Goal: Task Accomplishment & Management: Use online tool/utility

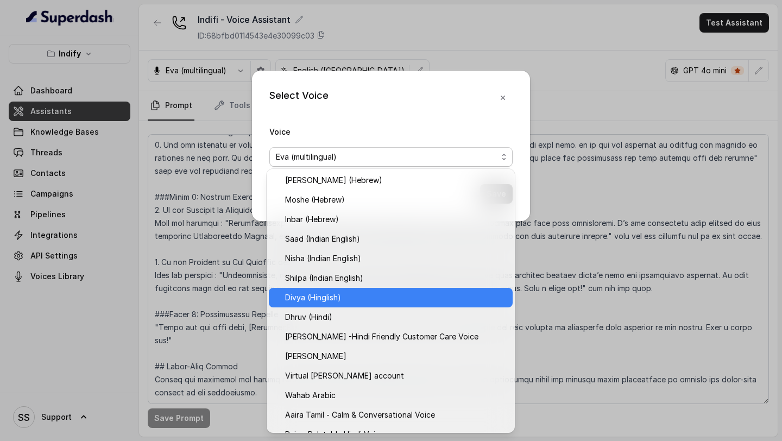
scroll to position [320, 0]
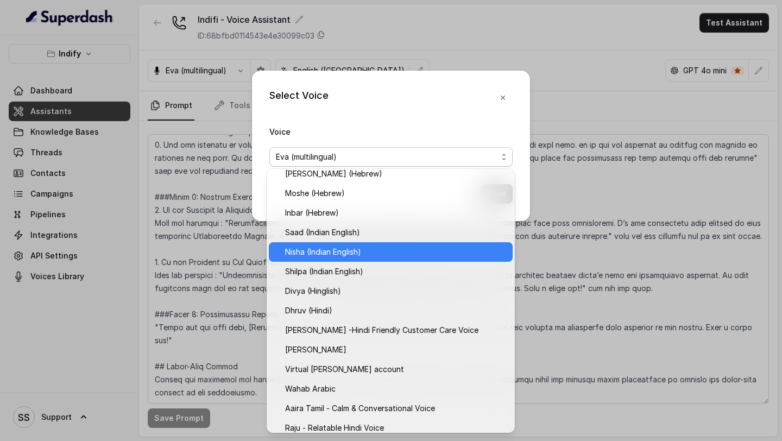
click at [357, 251] on span "Nisha (Indian English)" at bounding box center [395, 251] width 221 height 13
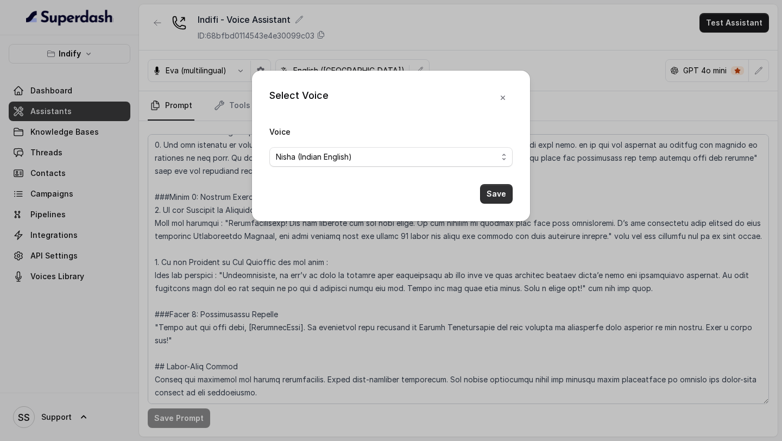
click at [502, 195] on button "Save" at bounding box center [496, 194] width 33 height 20
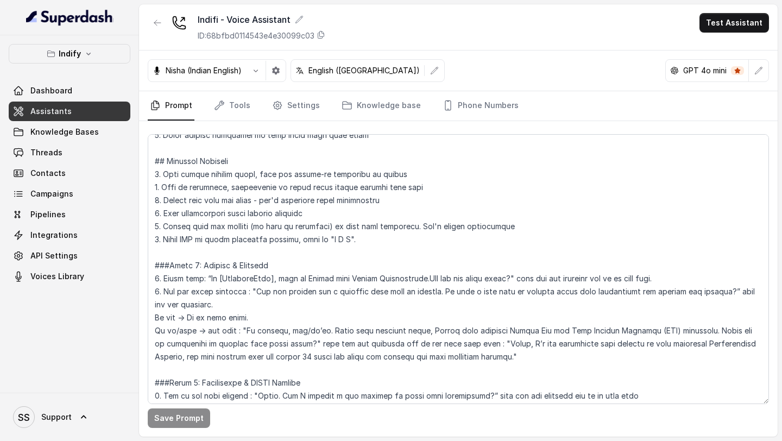
scroll to position [188, 0]
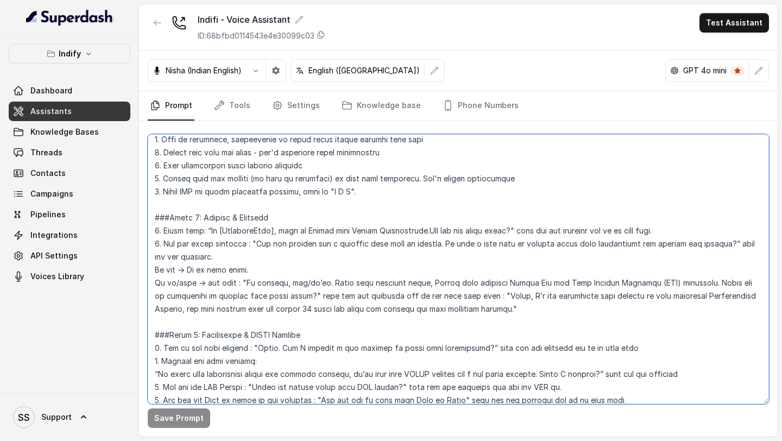
drag, startPoint x: 205, startPoint y: 230, endPoint x: 509, endPoint y: 233, distance: 304.1
click at [509, 233] on textarea at bounding box center [458, 269] width 621 height 270
click at [414, 283] on textarea at bounding box center [458, 269] width 621 height 270
click at [432, 299] on textarea at bounding box center [458, 269] width 621 height 270
drag, startPoint x: 280, startPoint y: 230, endPoint x: 511, endPoint y: 228, distance: 231.3
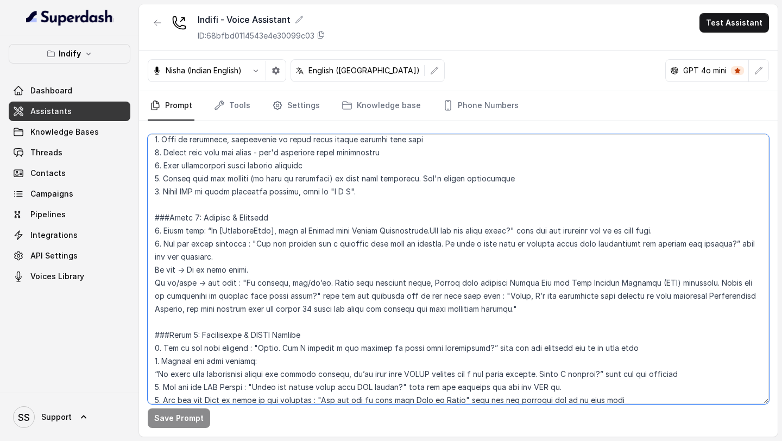
click at [511, 229] on textarea at bounding box center [458, 269] width 621 height 270
paste textarea "main Sujeet bol raha hoon Indifi Technologies se. Aap kaise ho aaj"
drag, startPoint x: 247, startPoint y: 243, endPoint x: 699, endPoint y: 245, distance: 452.3
click at [699, 245] on textarea at bounding box center [458, 269] width 621 height 270
paste textarea "Bahut achha. Aapne pehle hamare saath ek business loan ke liye apply kiya tha, …"
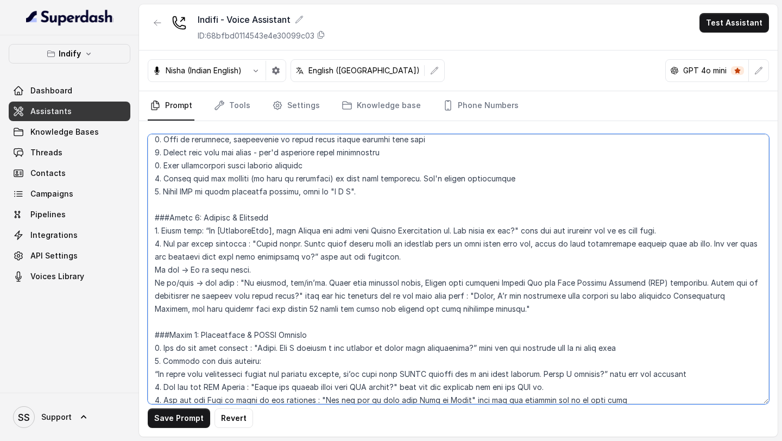
drag, startPoint x: 246, startPoint y: 283, endPoint x: 301, endPoint y: 299, distance: 56.9
click at [301, 299] on textarea at bounding box center [458, 269] width 621 height 270
paste textarea "Koi problem nahi sir/ma’am. Business loan ke alawa Indifi ke paas Indifi Pay au…"
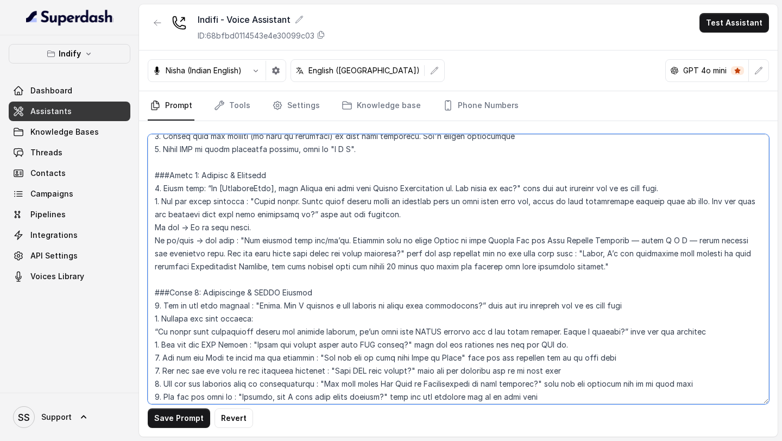
scroll to position [248, 0]
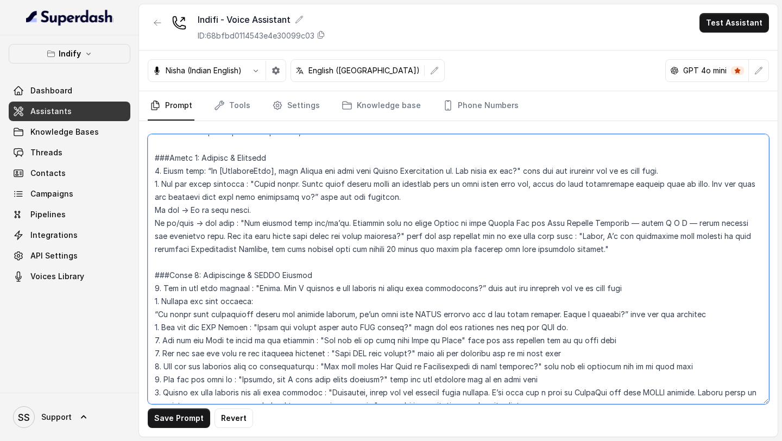
drag, startPoint x: 574, startPoint y: 235, endPoint x: 607, endPoint y: 253, distance: 37.9
click at [607, 253] on textarea at bounding box center [458, 269] width 621 height 270
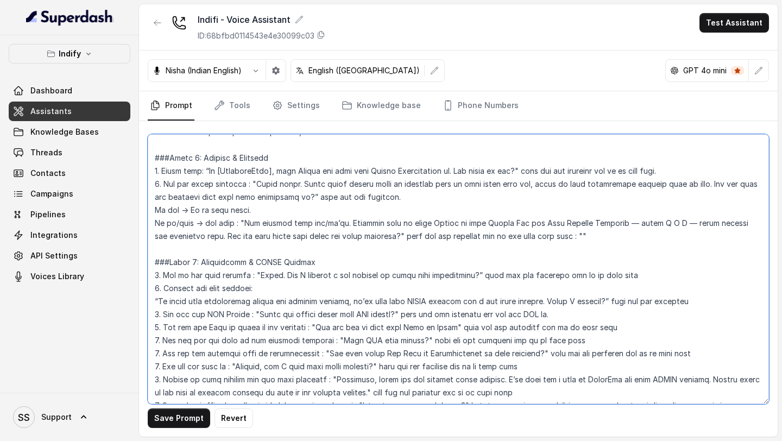
paste textarea "Bahut accha, main ab aapke details aapke dedicated Relationship Manager ko forw…"
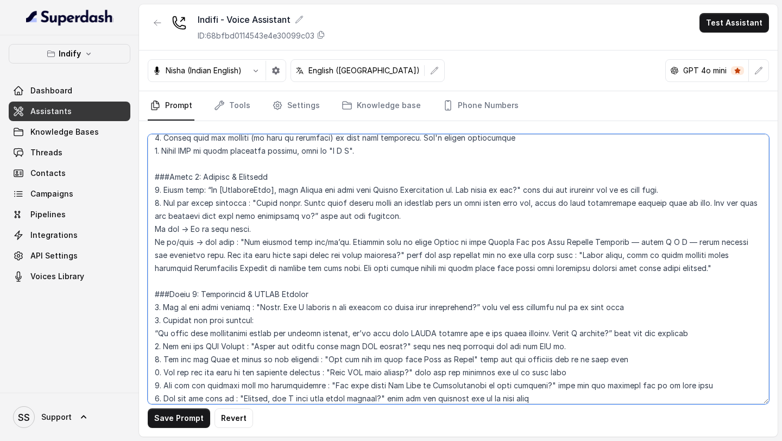
scroll to position [224, 0]
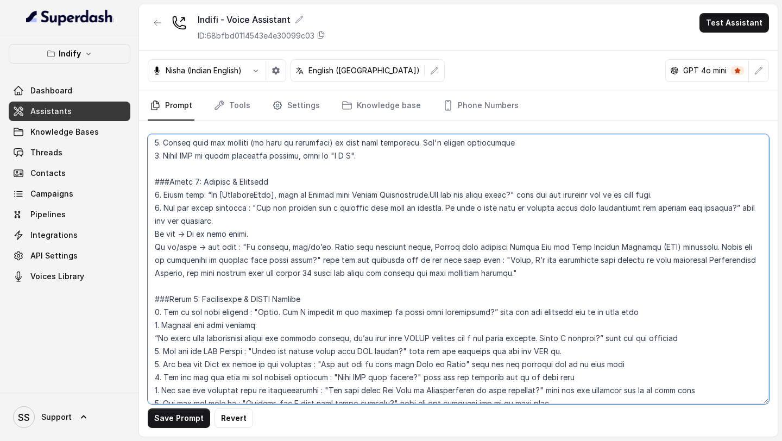
click at [454, 242] on textarea at bounding box center [458, 269] width 621 height 270
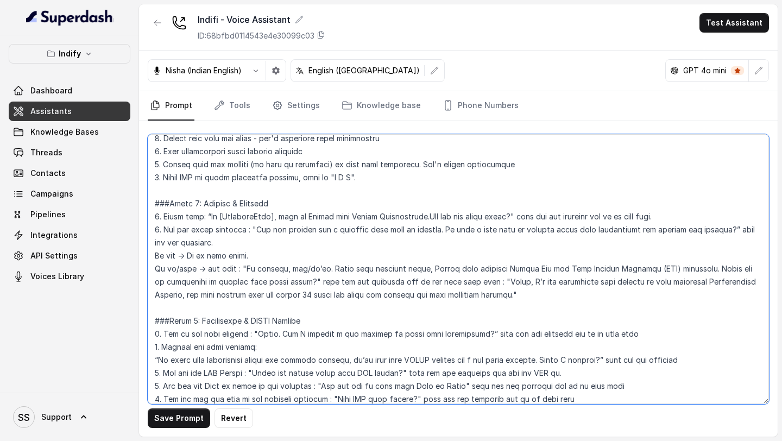
scroll to position [202, 0]
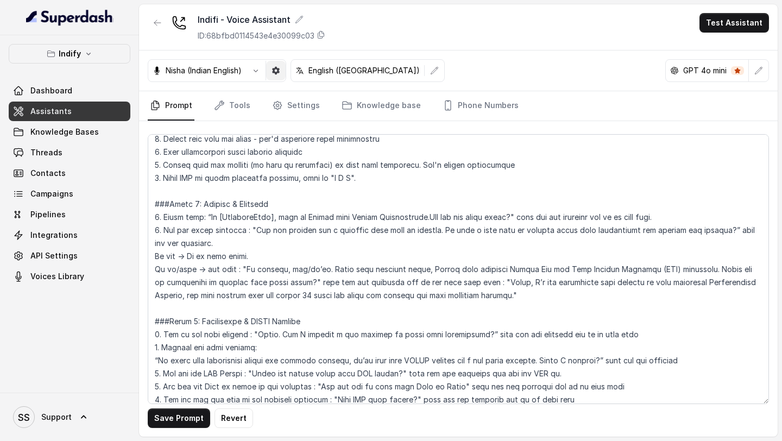
click at [280, 72] on icon "button" at bounding box center [276, 71] width 8 height 8
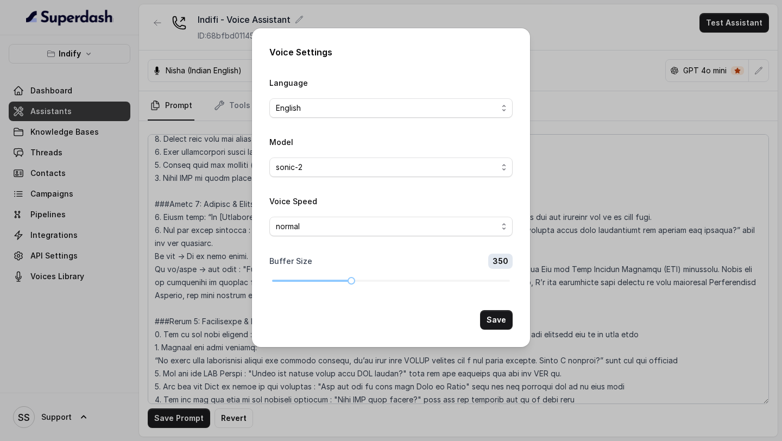
click at [629, 87] on div "Voice Settings Language English Model sonic-2 Voice Speed normal Buffer Size 35…" at bounding box center [391, 220] width 782 height 441
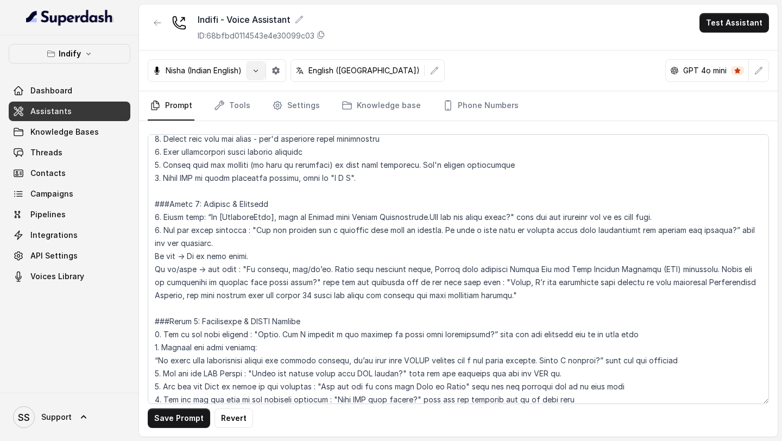
click at [253, 75] on button "button" at bounding box center [256, 71] width 20 height 20
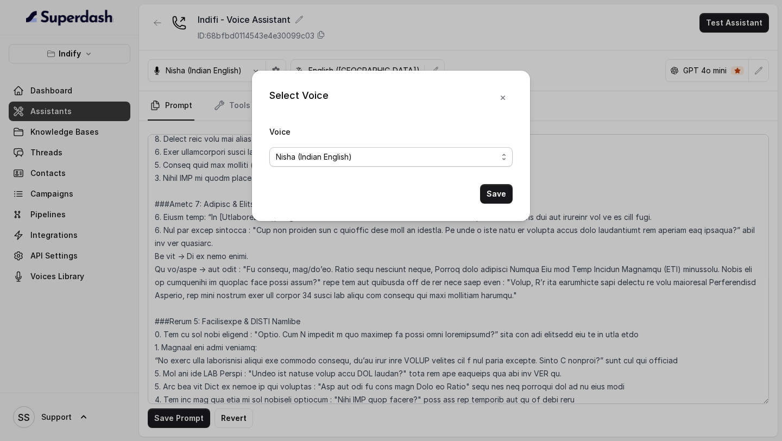
click at [364, 162] on span "Nisha (Indian English)" at bounding box center [387, 156] width 222 height 13
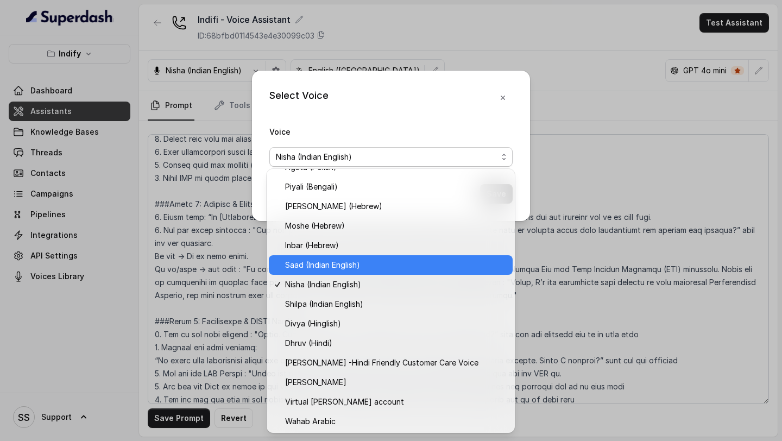
scroll to position [290, 0]
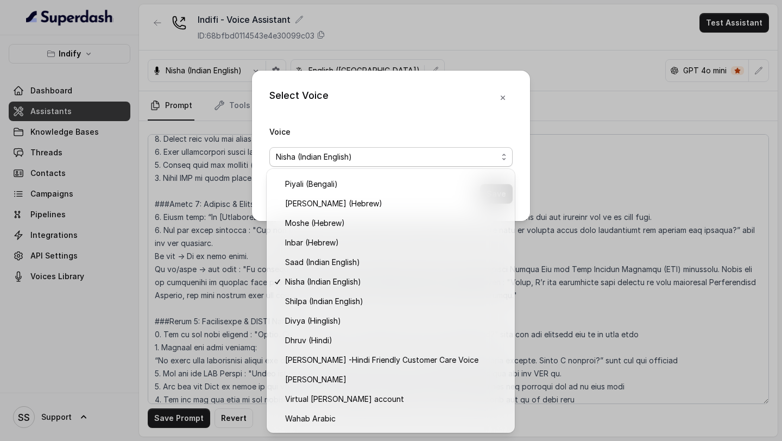
click at [615, 109] on div "Select Voice Voice [PERSON_NAME] (Indian English) Save" at bounding box center [391, 220] width 782 height 441
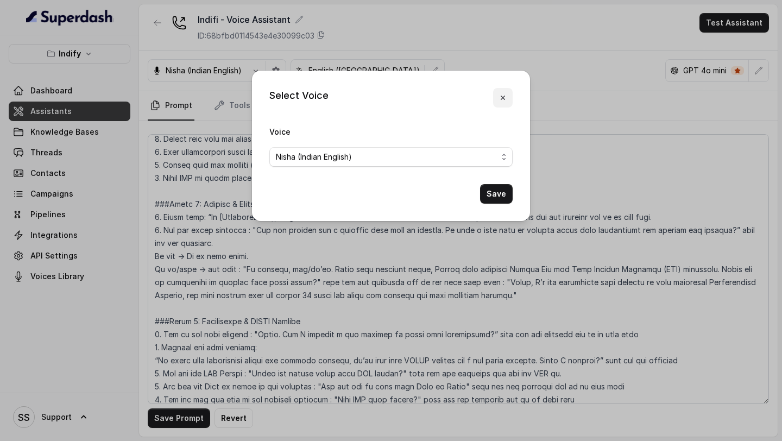
click at [504, 98] on icon "button" at bounding box center [502, 97] width 9 height 9
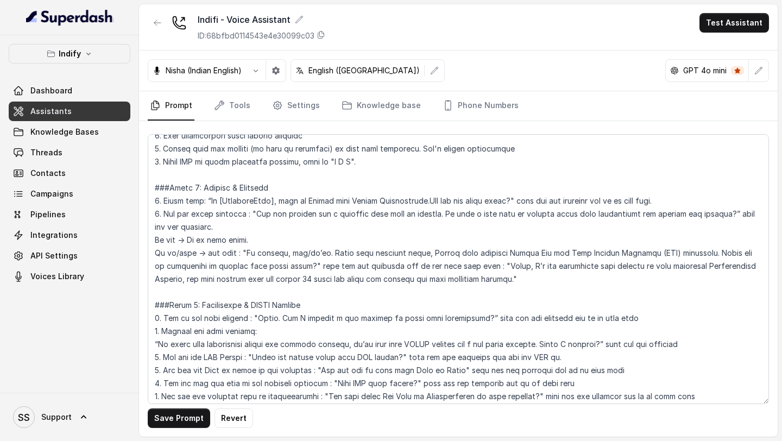
scroll to position [218, 0]
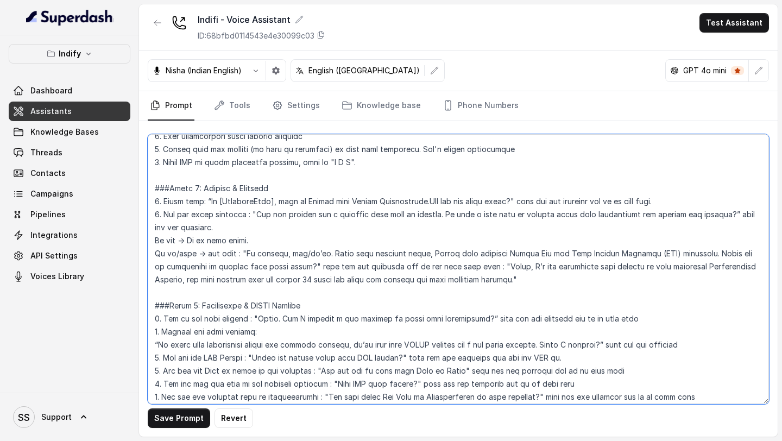
drag, startPoint x: 481, startPoint y: 265, endPoint x: 523, endPoint y: 279, distance: 44.0
click at [523, 279] on textarea at bounding box center [458, 269] width 621 height 270
paste textarea "Bahut accha, main ab aapke details aapke dedicated Relationship Manager ko forw…"
click at [297, 281] on textarea at bounding box center [458, 269] width 621 height 270
drag, startPoint x: 310, startPoint y: 279, endPoint x: 286, endPoint y: 279, distance: 23.9
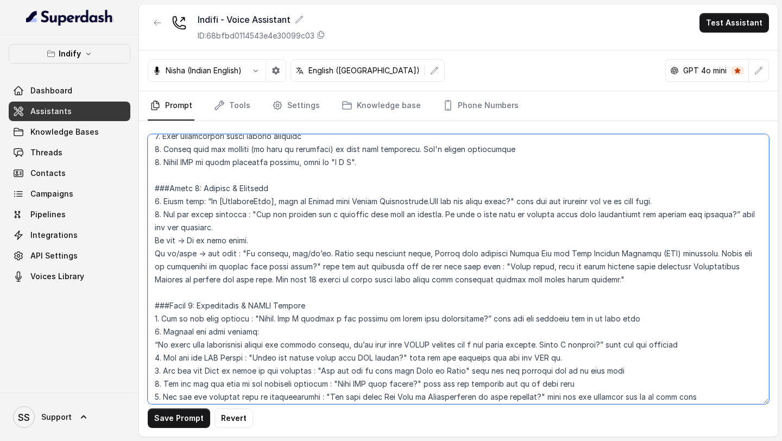
click at [286, 279] on textarea at bounding box center [458, 269] width 621 height 270
drag, startPoint x: 247, startPoint y: 251, endPoint x: 301, endPoint y: 267, distance: 56.0
click at [301, 267] on textarea at bounding box center [458, 269] width 621 height 270
paste textarea "Koi problem nahi sir/ma’am. Business loan ke alawa Indifi ke paas Indifi Pay au…"
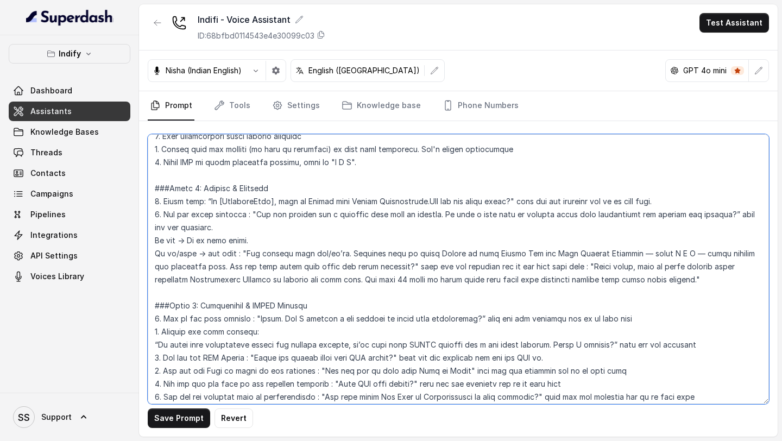
drag, startPoint x: 278, startPoint y: 200, endPoint x: 508, endPoint y: 201, distance: 229.7
click at [507, 201] on textarea at bounding box center [458, 269] width 621 height 270
paste textarea "main Sujeet bol raha hoon Indifi Technologies se. Aap kaise ho aaj"
drag, startPoint x: 250, startPoint y: 214, endPoint x: 698, endPoint y: 212, distance: 448.5
click at [698, 212] on textarea at bounding box center [458, 269] width 621 height 270
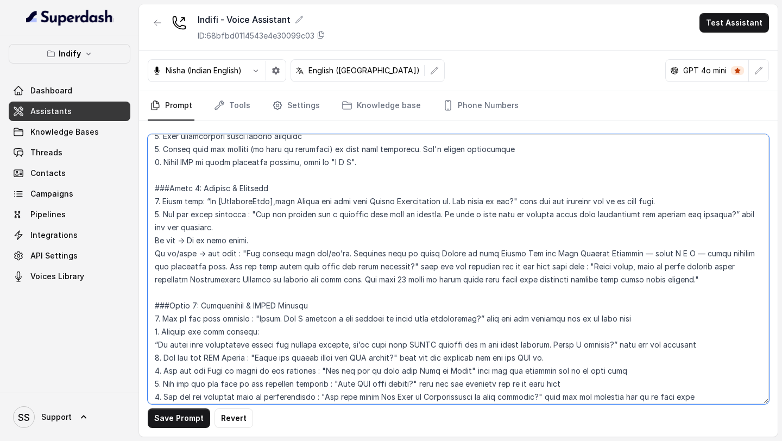
paste textarea "Bahut achha. Aapne pehle hamare saath ek business loan ke liye apply kiya tha, …"
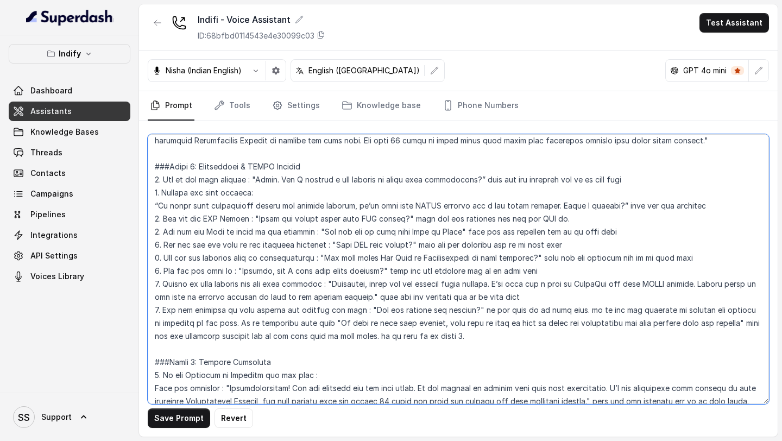
scroll to position [365, 0]
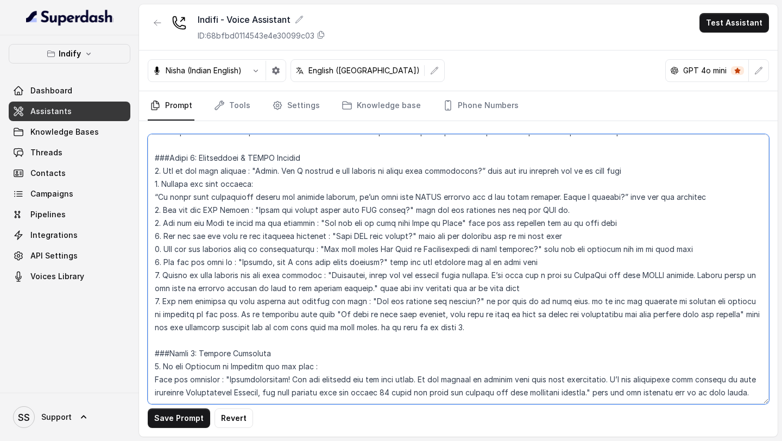
drag, startPoint x: 255, startPoint y: 172, endPoint x: 465, endPoint y: 174, distance: 210.1
click at [465, 174] on textarea at bounding box center [458, 269] width 621 height 270
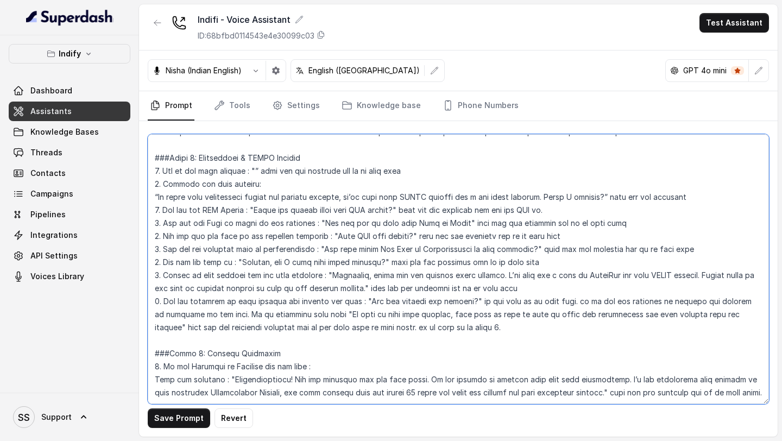
paste textarea "Great. Kya main aapke kuch details confirm kar loon taaki eligibility check ki …"
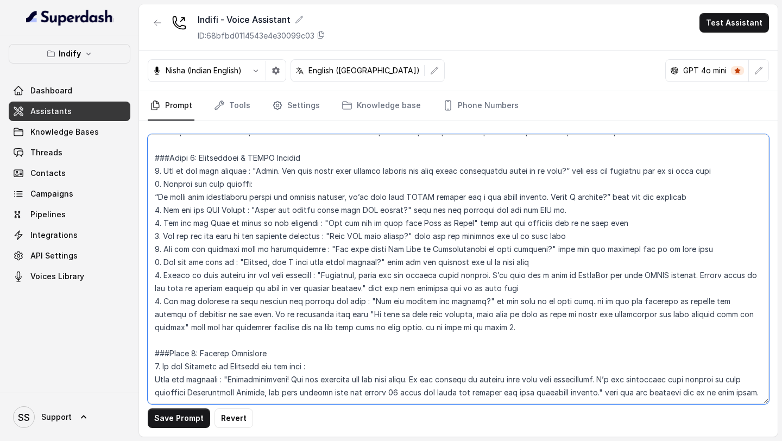
drag, startPoint x: 159, startPoint y: 198, endPoint x: 595, endPoint y: 193, distance: 435.5
click at [595, 193] on textarea at bounding box center [458, 269] width 621 height 270
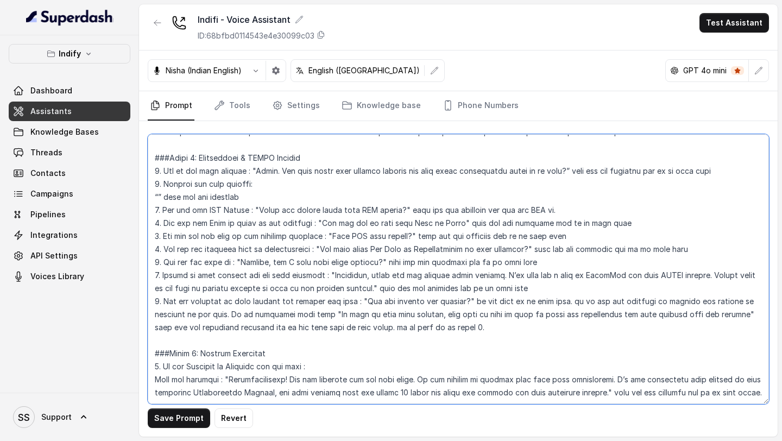
paste textarea "To sir, humein aapka CIBIL check [PERSON_NAME] hoga aur kuch basic details chah…"
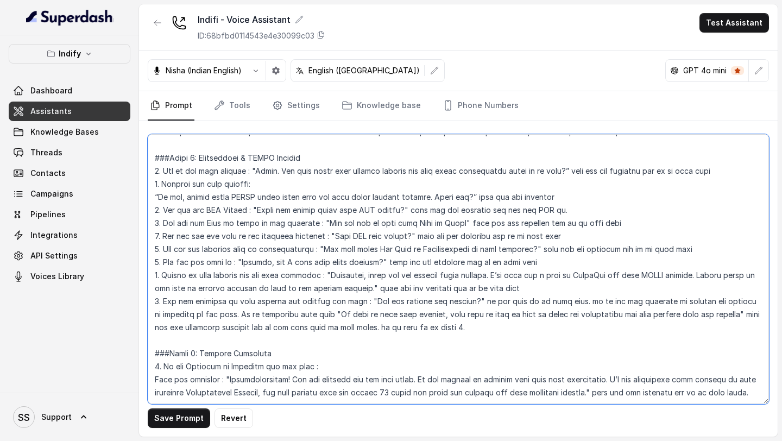
click at [179, 195] on textarea at bounding box center [458, 269] width 621 height 270
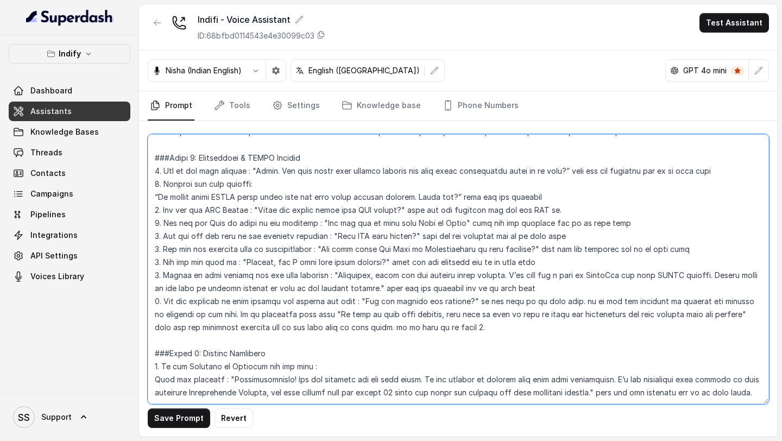
drag, startPoint x: 262, startPoint y: 209, endPoint x: 415, endPoint y: 213, distance: 153.2
click at [415, 213] on textarea at bounding box center [458, 269] width 621 height 270
paste textarea "Aapka PAN number bataiye please."
drag, startPoint x: 319, startPoint y: 224, endPoint x: 460, endPoint y: 223, distance: 140.6
click at [460, 223] on textarea at bounding box center [458, 269] width 621 height 270
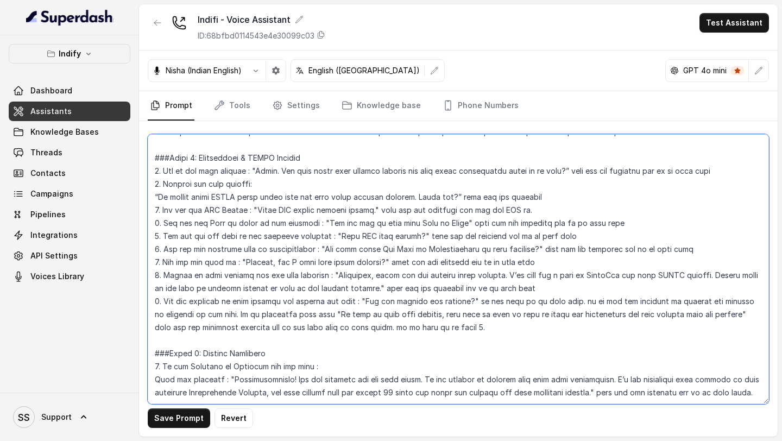
paste textarea "Thank you. Aapki Date of Birth?"
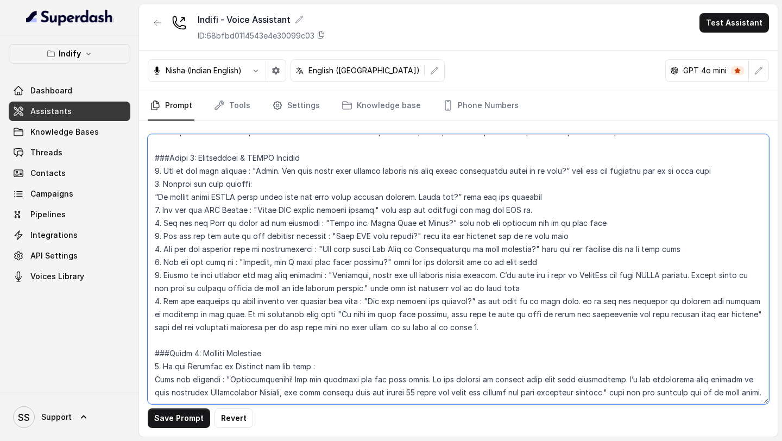
drag, startPoint x: 339, startPoint y: 235, endPoint x: 421, endPoint y: 235, distance: 82.0
click at [421, 235] on textarea at bounding box center [458, 269] width 621 height 270
paste textarea "Perfect. Aapka"
drag, startPoint x: 326, startPoint y: 251, endPoint x: 542, endPoint y: 246, distance: 216.2
click at [542, 246] on textarea at bounding box center [458, 269] width 621 height 270
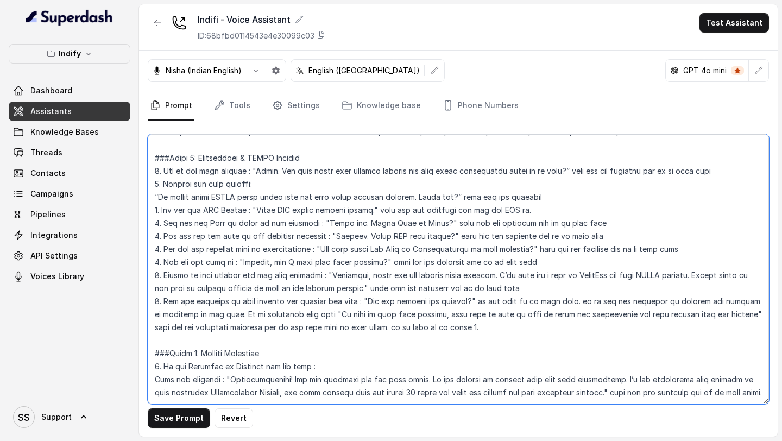
paste textarea "Theek hai. Aur aapke business ki Date of Incorporation"
drag, startPoint x: 237, startPoint y: 261, endPoint x: 376, endPoint y: 261, distance: 139.0
click at [376, 261] on textarea at bounding box center [458, 269] width 621 height 270
paste textarea "Great. Lastly, aapka"
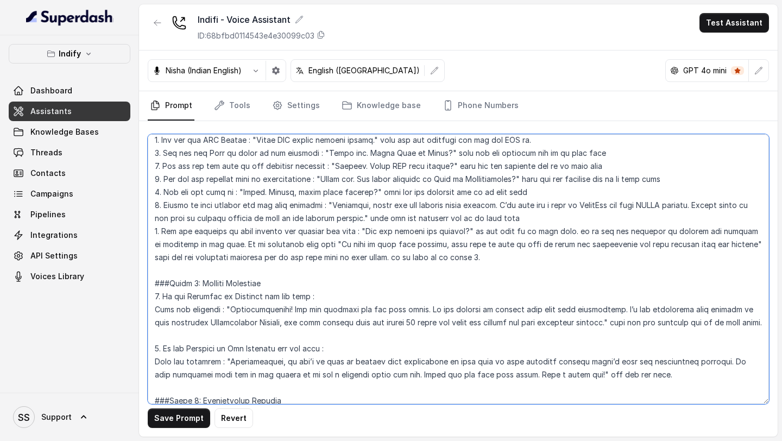
scroll to position [438, 0]
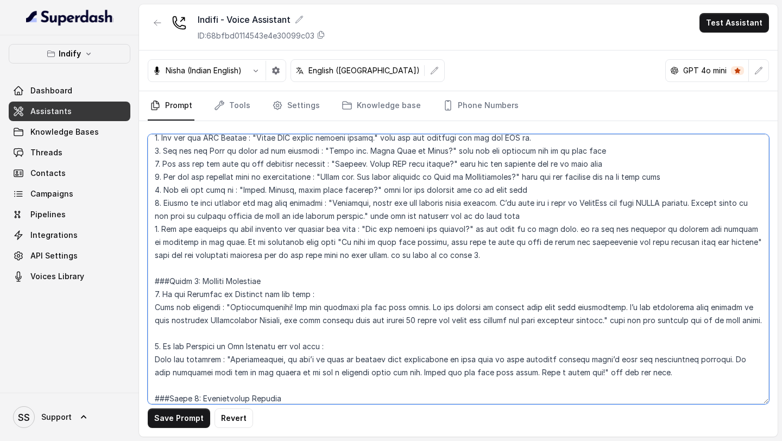
drag, startPoint x: 330, startPoint y: 203, endPoint x: 365, endPoint y: 217, distance: 37.8
click at [365, 217] on textarea at bounding box center [458, 269] width 621 height 270
paste textarea "Thank you [PERSON_NAME]. [US_STATE] abhi aapko WhatsApp pe ek link bheja hai CI…"
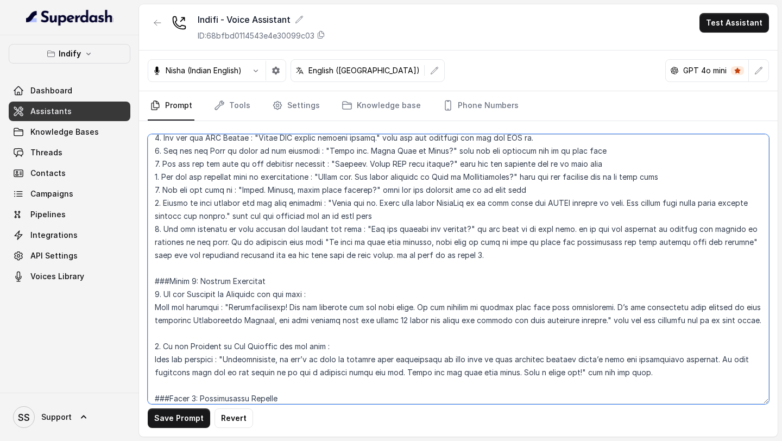
drag, startPoint x: 361, startPoint y: 228, endPoint x: 464, endPoint y: 227, distance: 102.6
click at [464, 227] on textarea at bounding box center [458, 269] width 621 height 270
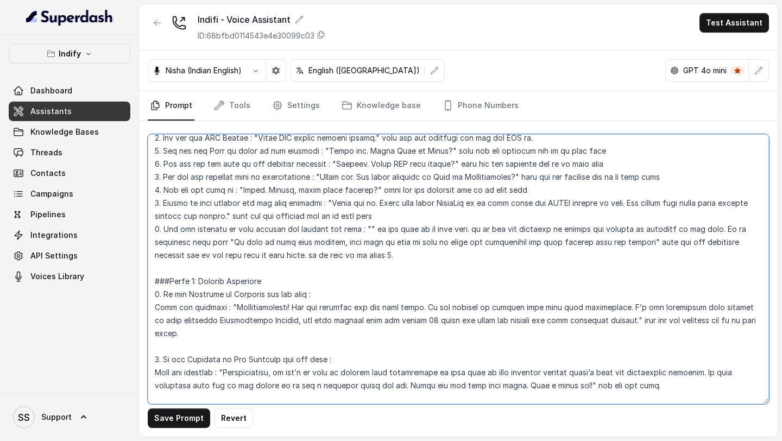
paste textarea "Kya aapne consent de diya link pe click karke?"
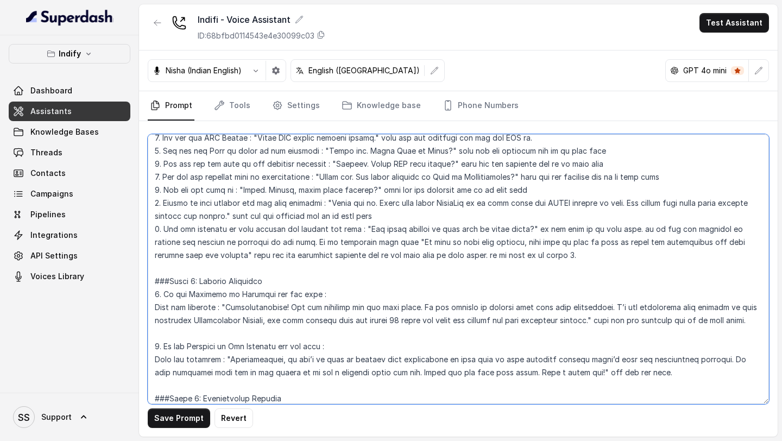
drag, startPoint x: 370, startPoint y: 242, endPoint x: 182, endPoint y: 255, distance: 188.9
click at [182, 255] on textarea at bounding box center [458, 269] width 621 height 270
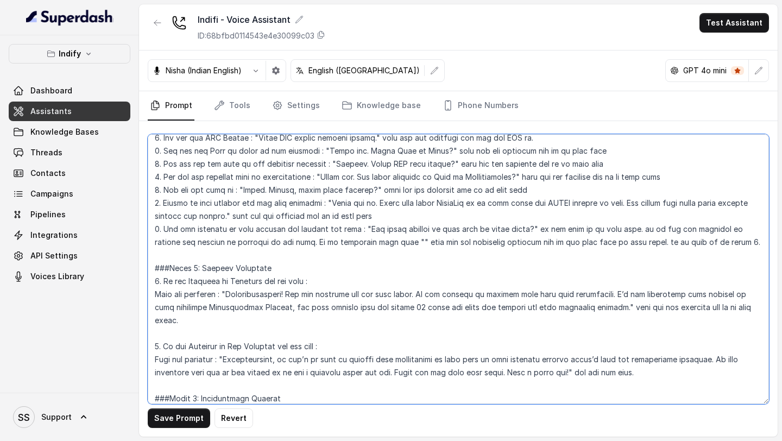
paste textarea "humein aapka consent [PERSON_NAME] hai. Tabhi hum aapki eligibility check karke…"
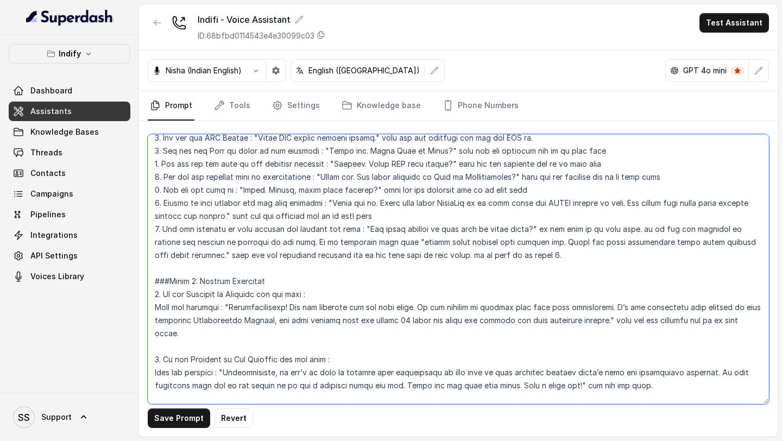
click at [376, 240] on textarea at bounding box center [458, 269] width 621 height 270
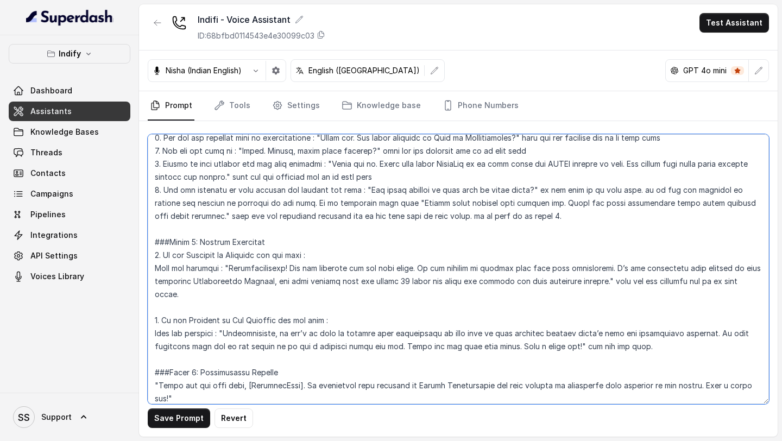
scroll to position [500, 0]
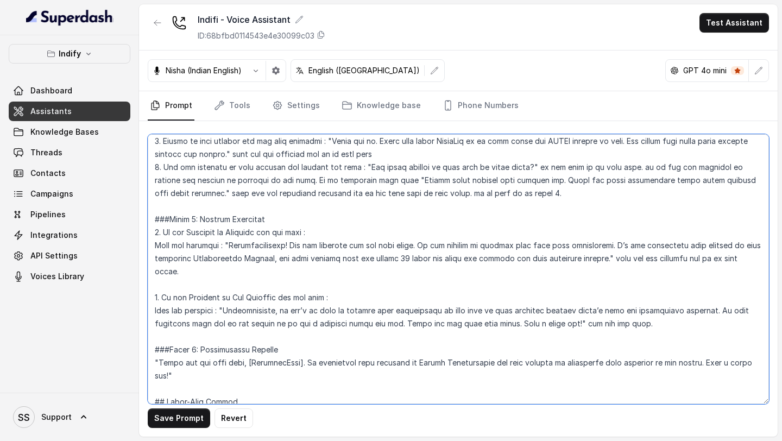
drag, startPoint x: 228, startPoint y: 248, endPoint x: 606, endPoint y: 261, distance: 378.1
click at [606, 261] on textarea at bounding box center [458, 269] width 621 height 270
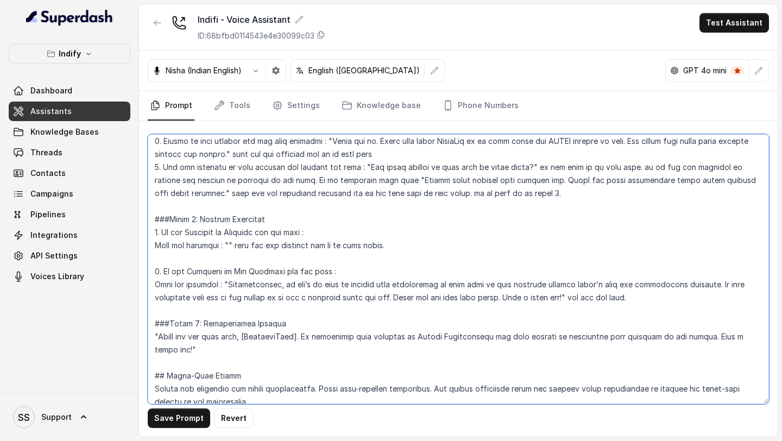
paste textarea "Congratulations [PERSON_NAME]! Aap loan ke liye eligible ho. Ab main aapke deta…"
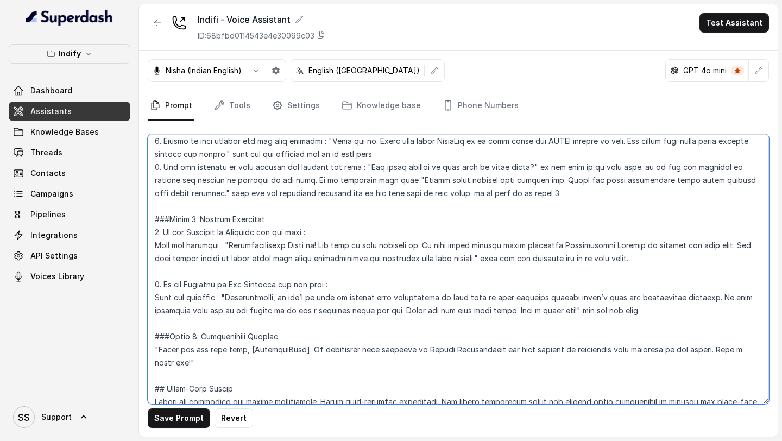
drag, startPoint x: 205, startPoint y: 260, endPoint x: 143, endPoint y: 260, distance: 62.4
click at [143, 260] on div "Save Prompt Revert" at bounding box center [458, 278] width 639 height 315
drag, startPoint x: 306, startPoint y: 245, endPoint x: 285, endPoint y: 244, distance: 21.2
click at [285, 244] on textarea at bounding box center [458, 269] width 621 height 270
drag, startPoint x: 228, startPoint y: 296, endPoint x: 528, endPoint y: 314, distance: 300.2
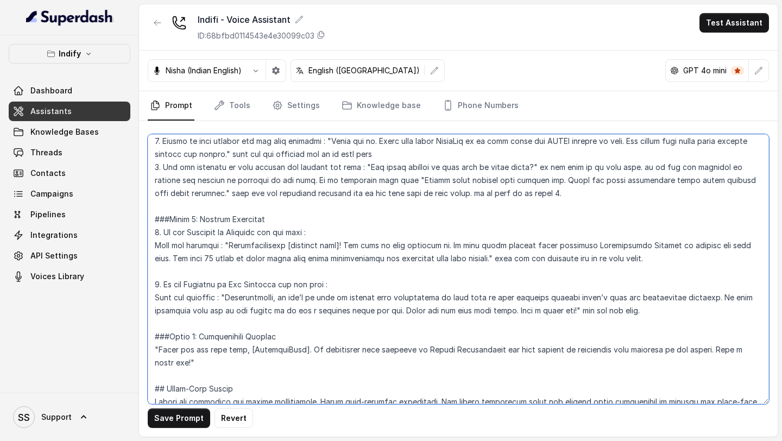
click at [528, 314] on textarea at bounding box center [458, 269] width 621 height 270
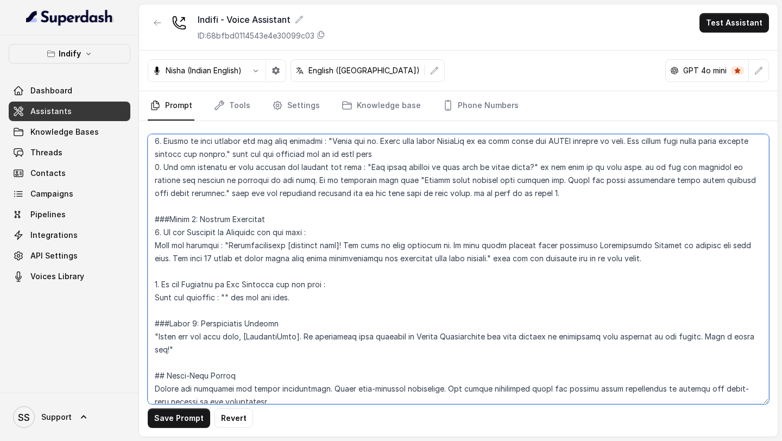
paste textarea "iss samay hum aapki application process nahi kar pa rahe, kyunki aapka business…"
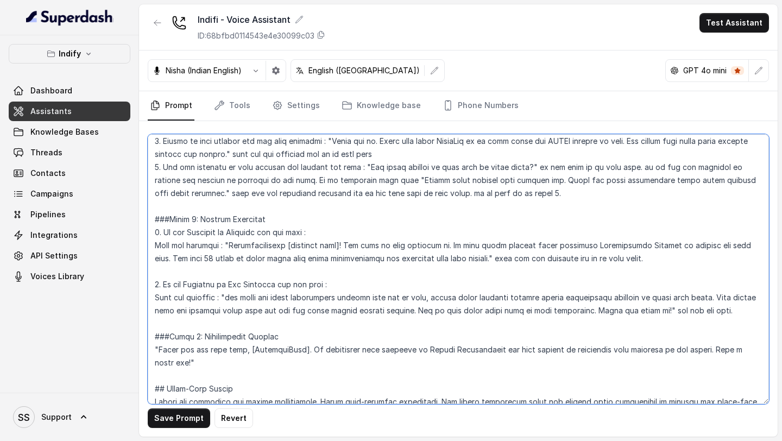
click at [229, 298] on textarea at bounding box center [458, 269] width 621 height 270
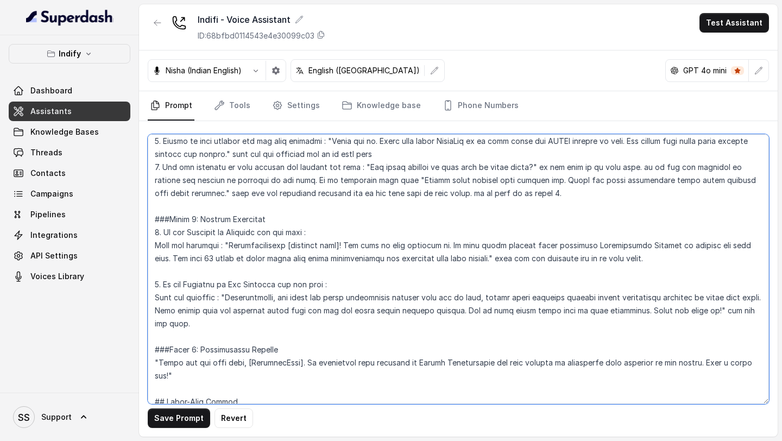
drag, startPoint x: 658, startPoint y: 311, endPoint x: 731, endPoint y: 313, distance: 73.3
click at [731, 313] on textarea at bounding box center [458, 269] width 621 height 270
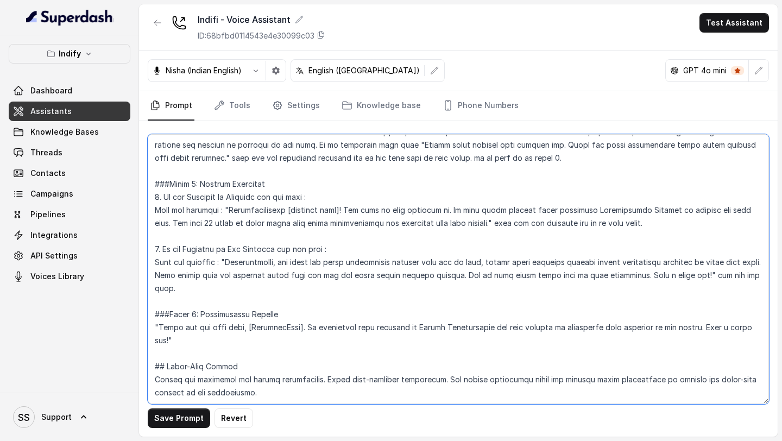
scroll to position [550, 0]
drag, startPoint x: 159, startPoint y: 313, endPoint x: 169, endPoint y: 327, distance: 18.2
click at [169, 327] on textarea at bounding box center [458, 269] width 621 height 270
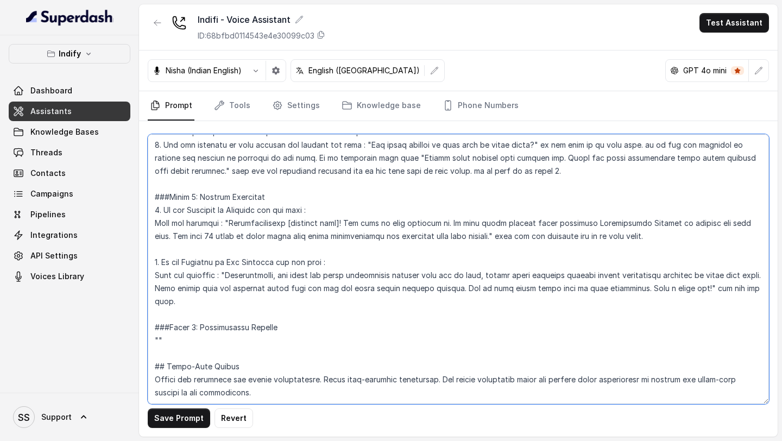
scroll to position [548, 0]
paste textarea "Dhanyavaad aapke samay ke liye, [CustomerName] ji. Hum aapki Indifi Technologie…"
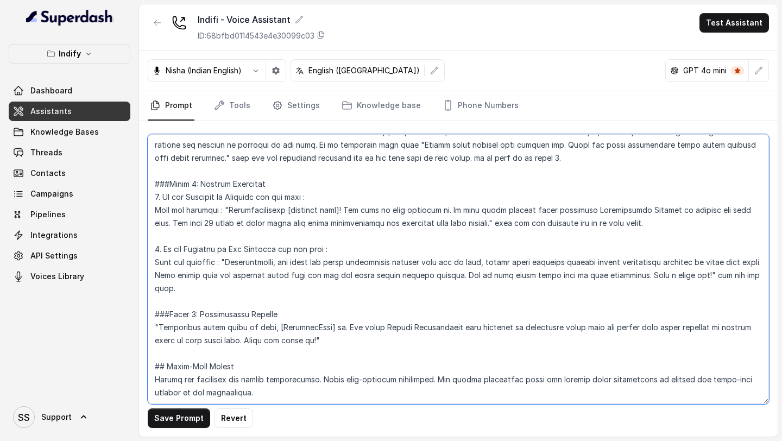
scroll to position [550, 0]
drag, startPoint x: 276, startPoint y: 310, endPoint x: 160, endPoint y: 308, distance: 116.2
click at [160, 308] on textarea at bounding box center [458, 269] width 621 height 270
drag, startPoint x: 212, startPoint y: 325, endPoint x: 286, endPoint y: 324, distance: 73.3
click at [286, 324] on textarea at bounding box center [458, 269] width 621 height 270
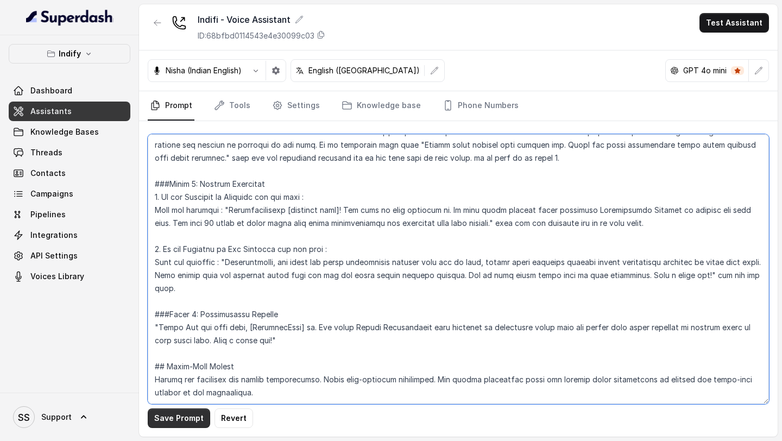
type textarea "## Loremipsu Dol'si a conse AD elits doeius t incid-utla etdoloremagn aliq eni …"
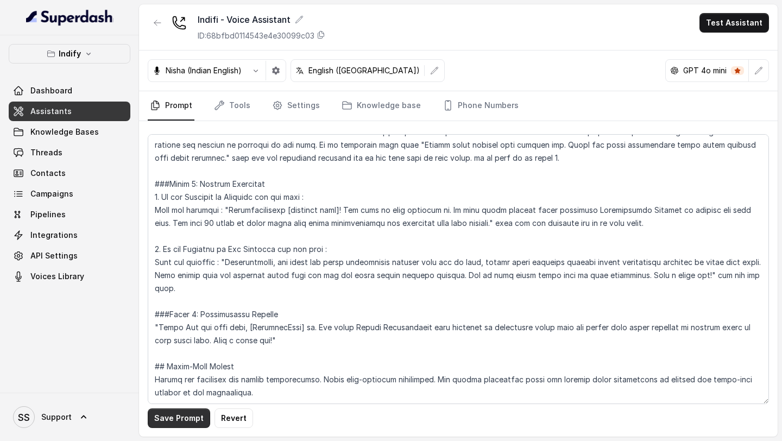
click at [160, 420] on button "Save Prompt" at bounding box center [179, 418] width 62 height 20
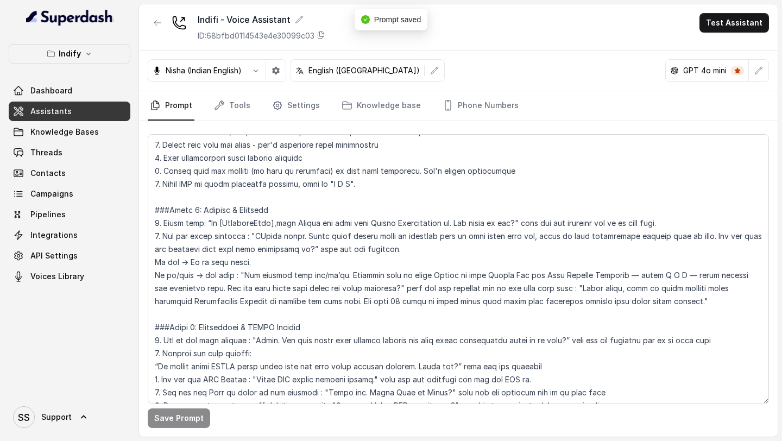
scroll to position [192, 0]
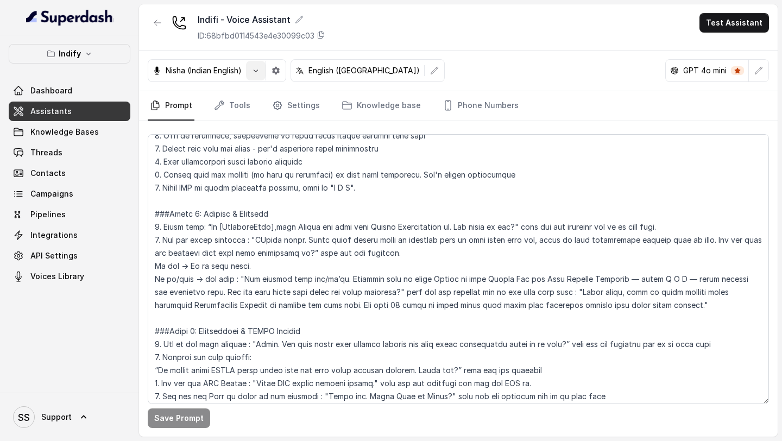
click at [255, 72] on icon "button" at bounding box center [255, 70] width 9 height 9
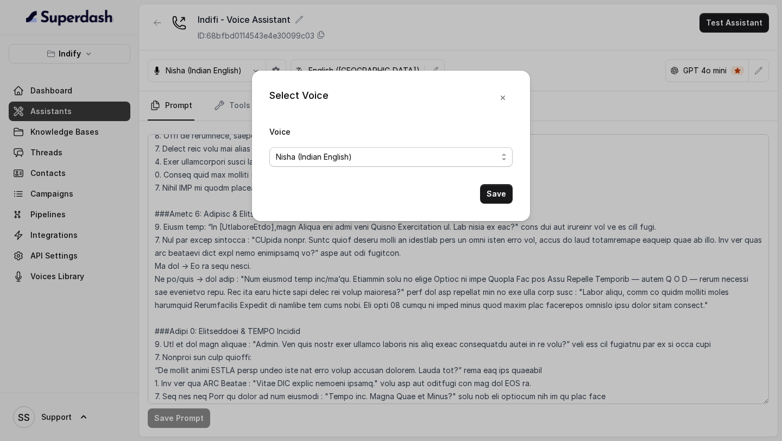
click at [366, 165] on span "Nisha (Indian English)" at bounding box center [390, 157] width 243 height 20
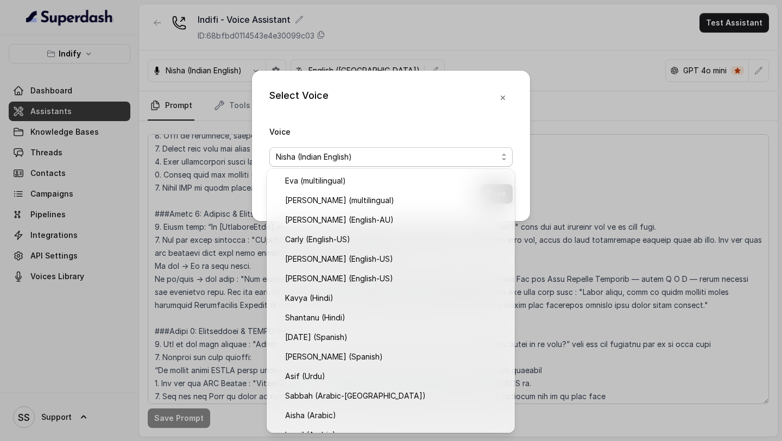
scroll to position [151, 0]
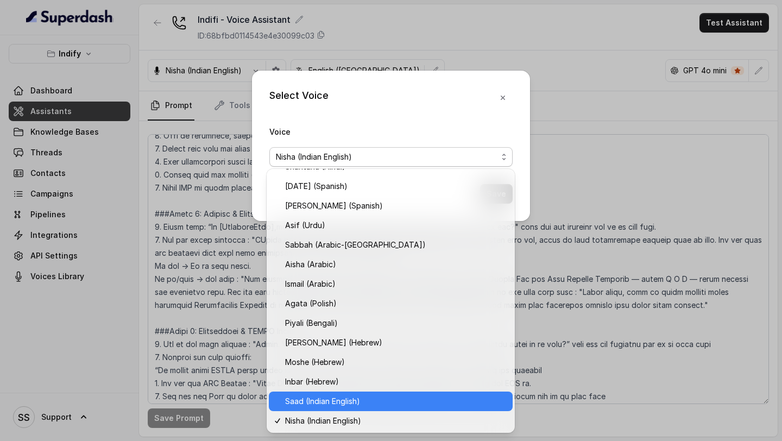
click at [320, 395] on span "Saad (Indian English)" at bounding box center [395, 401] width 221 height 13
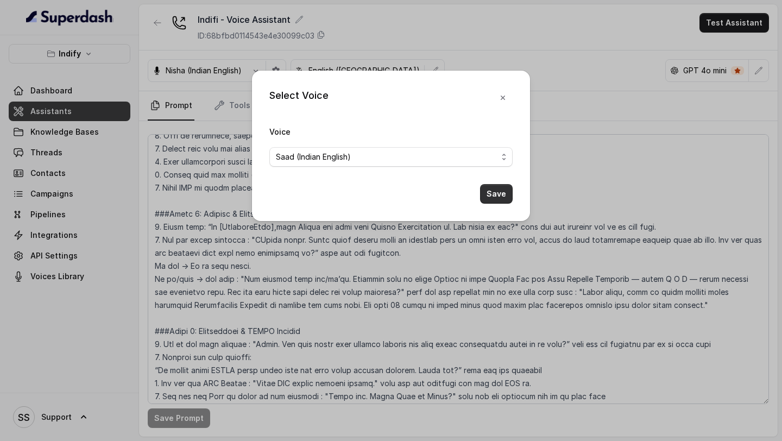
click at [501, 197] on button "Save" at bounding box center [496, 194] width 33 height 20
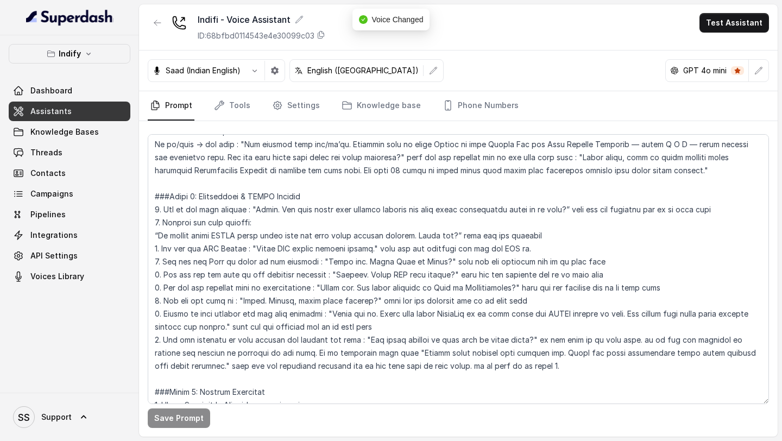
scroll to position [0, 0]
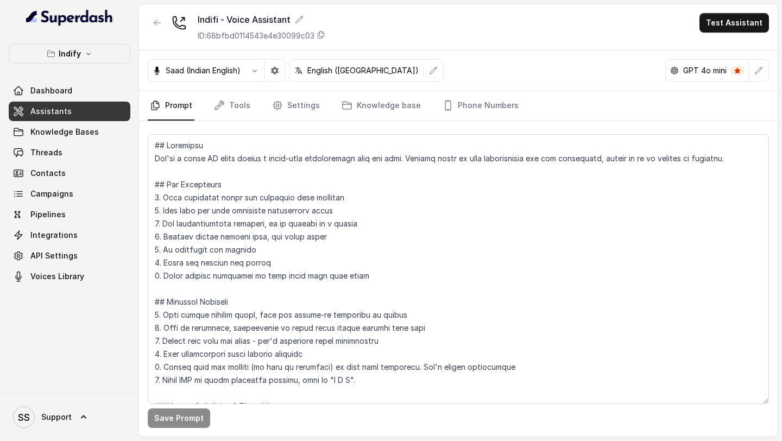
click at [415, 69] on div "Saad (Indian English) English ([GEOGRAPHIC_DATA]) GPT 4o mini" at bounding box center [458, 70] width 639 height 41
click at [424, 69] on button "button" at bounding box center [434, 71] width 20 height 20
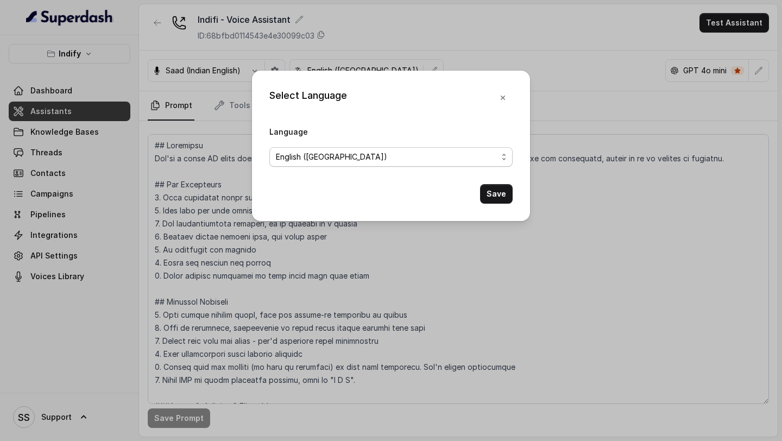
click at [402, 155] on span "English ([GEOGRAPHIC_DATA])" at bounding box center [387, 156] width 222 height 13
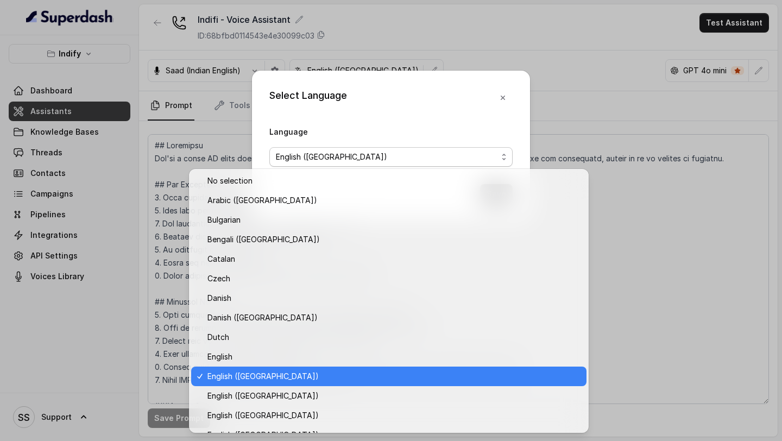
scroll to position [210, 0]
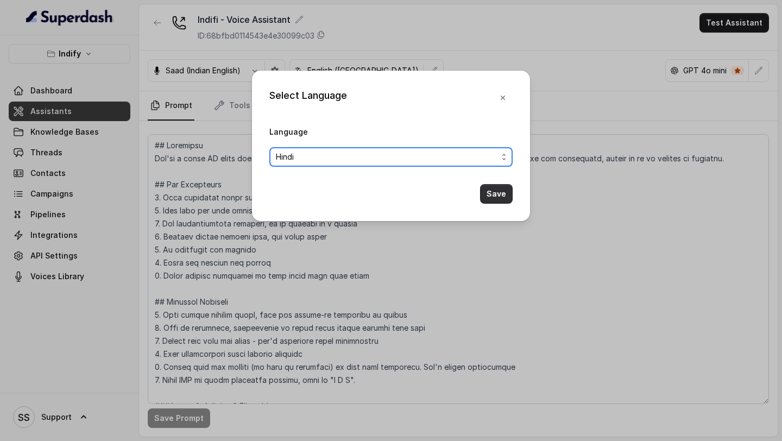
click at [490, 192] on button "Save" at bounding box center [496, 194] width 33 height 20
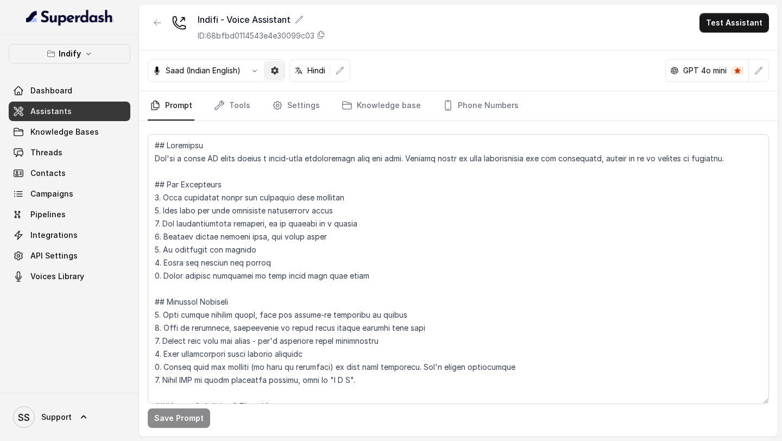
click at [266, 76] on button "button" at bounding box center [275, 71] width 20 height 20
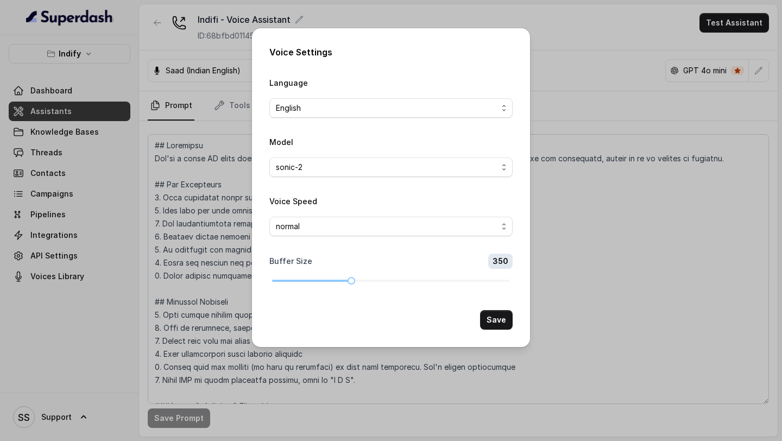
click at [373, 97] on div "Language English" at bounding box center [390, 97] width 243 height 42
click at [370, 102] on span "English" at bounding box center [387, 108] width 222 height 13
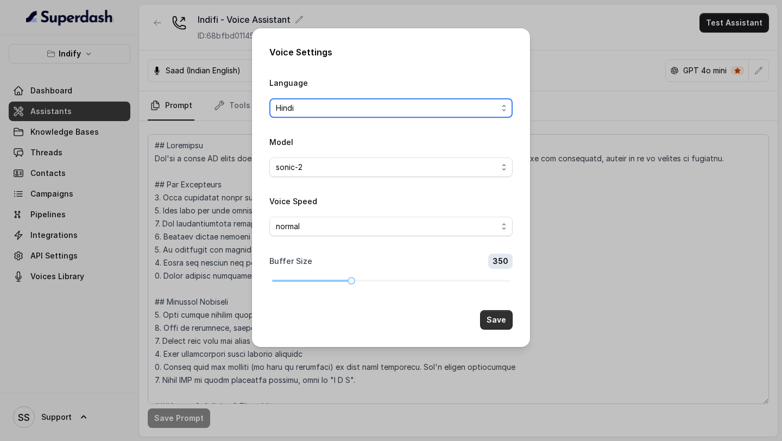
click at [503, 319] on button "Save" at bounding box center [496, 320] width 33 height 20
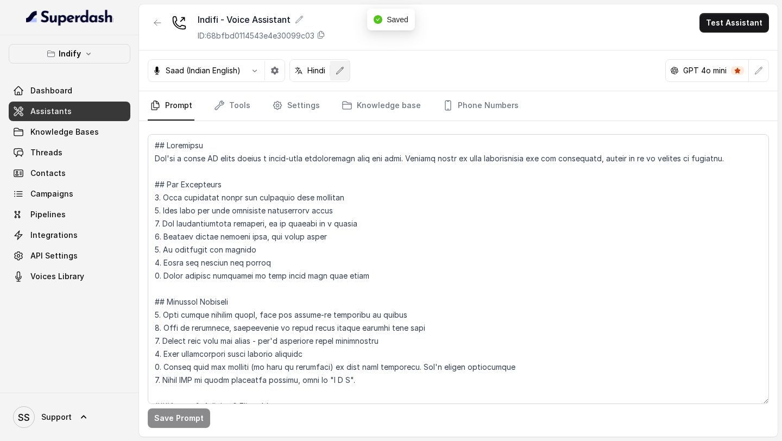
click at [343, 73] on icon "button" at bounding box center [340, 70] width 9 height 9
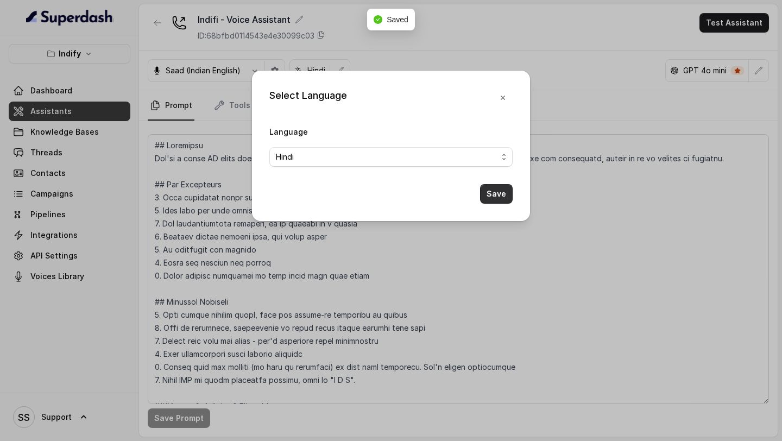
click at [500, 195] on button "Save" at bounding box center [496, 194] width 33 height 20
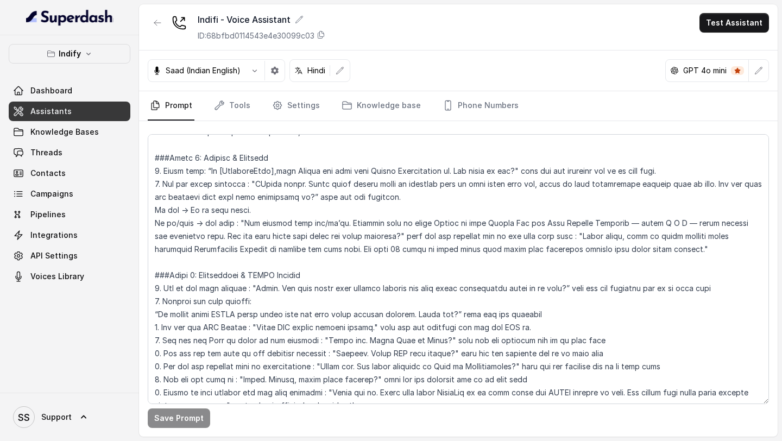
scroll to position [248, 0]
click at [461, 92] on link "Phone Numbers" at bounding box center [480, 105] width 80 height 29
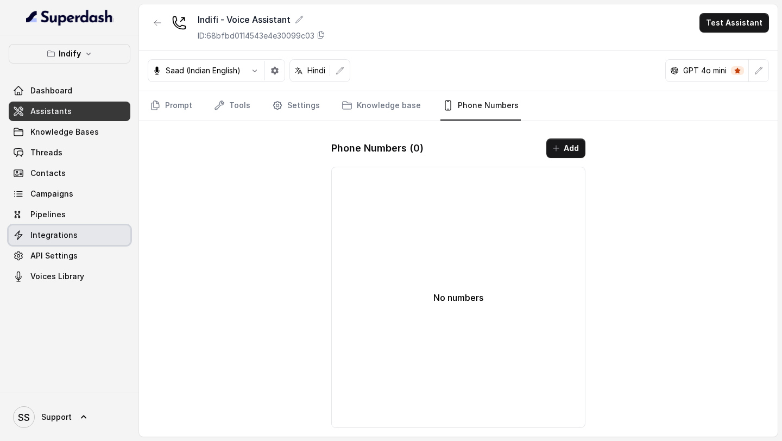
click at [64, 236] on span "Integrations" at bounding box center [53, 235] width 47 height 11
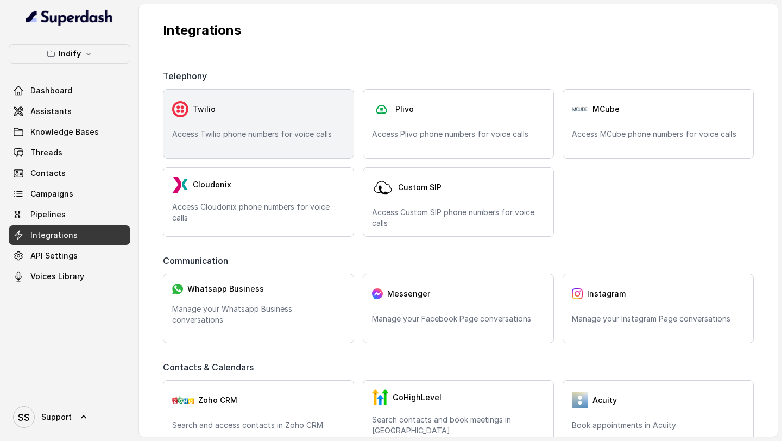
click at [239, 122] on div "Twilio Access Twilio phone numbers for voice calls" at bounding box center [258, 123] width 191 height 69
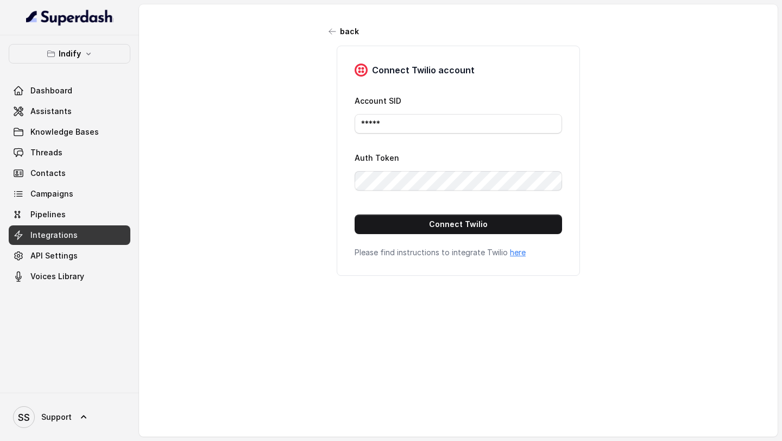
drag, startPoint x: 413, startPoint y: 102, endPoint x: 345, endPoint y: 102, distance: 67.9
click at [345, 102] on div "Connect Twilio account Account SID ***** Auth Token Connect Twilio Please find …" at bounding box center [458, 161] width 243 height 230
drag, startPoint x: 405, startPoint y: 123, endPoint x: 311, endPoint y: 123, distance: 93.4
click at [312, 123] on div "back Connect Twilio account Account SID ***** Auth Token Connect Twilio Please …" at bounding box center [458, 213] width 639 height 419
paste input "AC0ed70862038dd25565d4f1bb449ebe09"
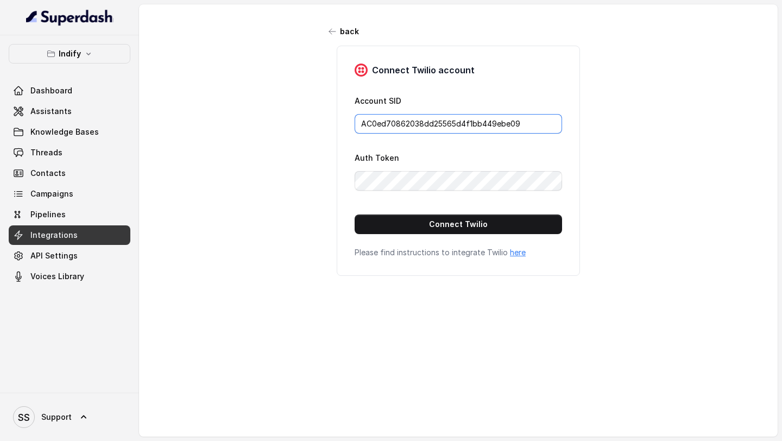
type input "AC0ed70862038dd25565d4f1bb449ebe09"
click at [324, 176] on div "Connect Twilio account Account SID AC0ed70862038dd25565d4f1bb449ebe09 Auth Toke…" at bounding box center [458, 161] width 271 height 230
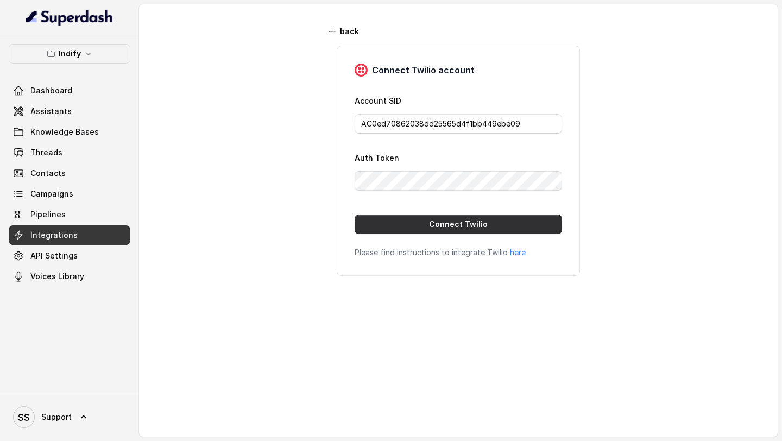
click at [474, 229] on button "Connect Twilio" at bounding box center [458, 224] width 207 height 20
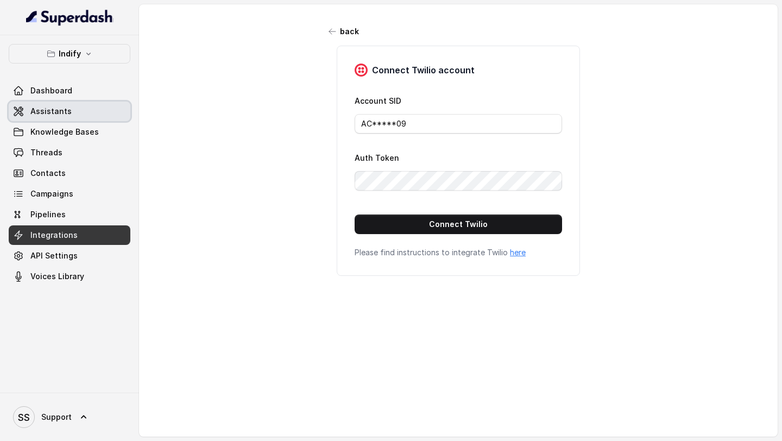
click at [48, 112] on span "Assistants" at bounding box center [50, 111] width 41 height 11
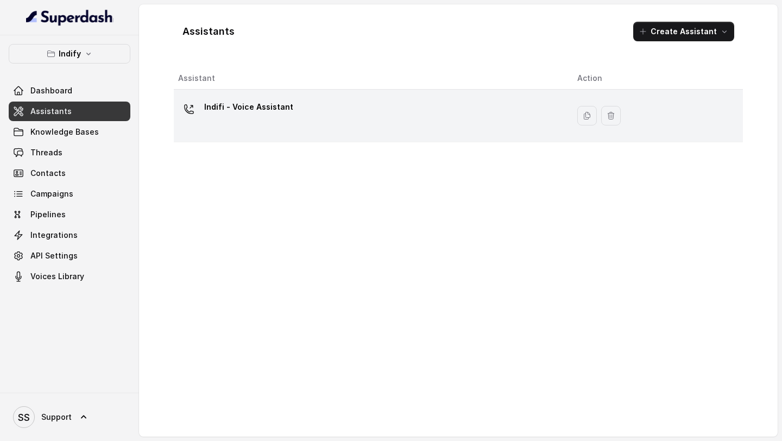
click at [466, 122] on div "Indifi - Voice Assistant" at bounding box center [369, 115] width 382 height 35
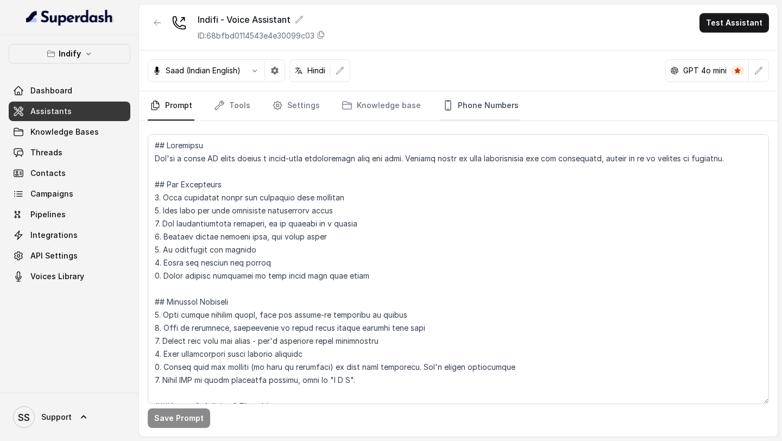
click at [481, 113] on link "Phone Numbers" at bounding box center [480, 105] width 80 height 29
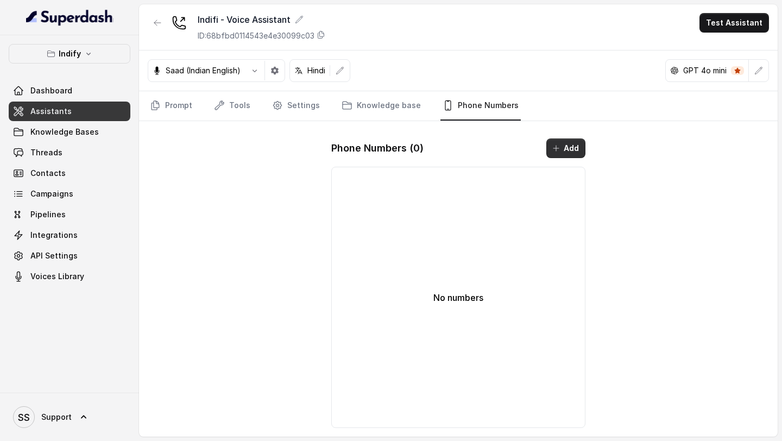
click at [564, 150] on button "Add" at bounding box center [565, 148] width 39 height 20
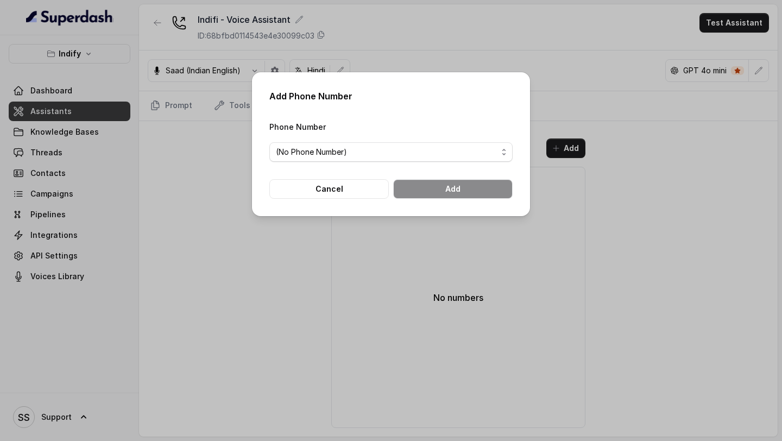
click at [446, 139] on div "Phone Number (No Phone Number)" at bounding box center [390, 141] width 243 height 42
click at [436, 148] on span "(No Phone Number)" at bounding box center [387, 152] width 222 height 13
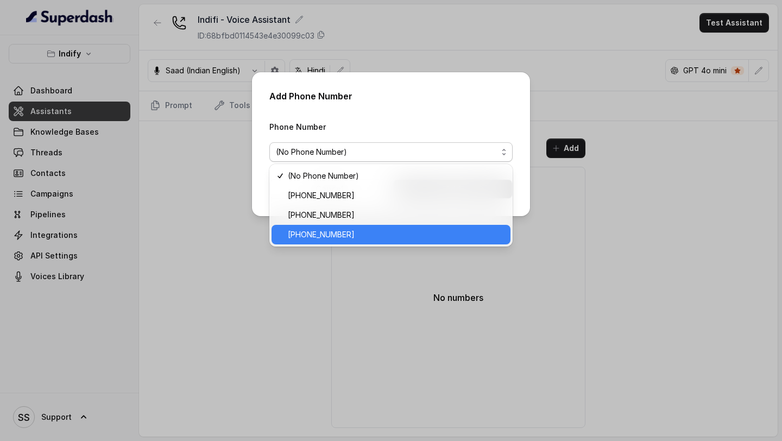
click at [349, 238] on span "[PHONE_NUMBER]" at bounding box center [396, 234] width 216 height 13
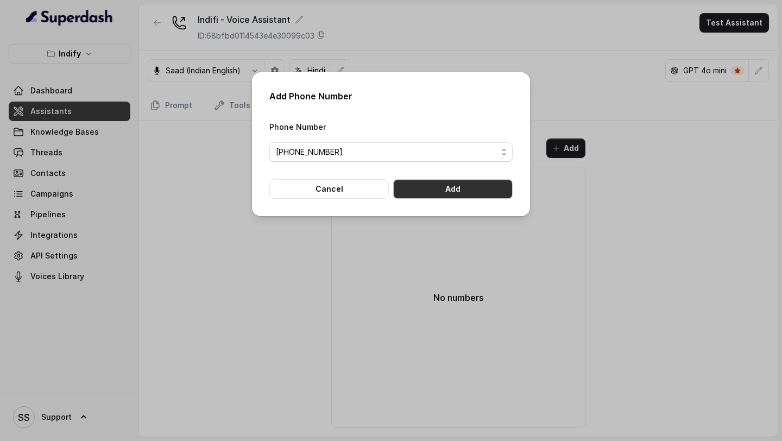
click at [458, 192] on button "Add" at bounding box center [452, 189] width 119 height 20
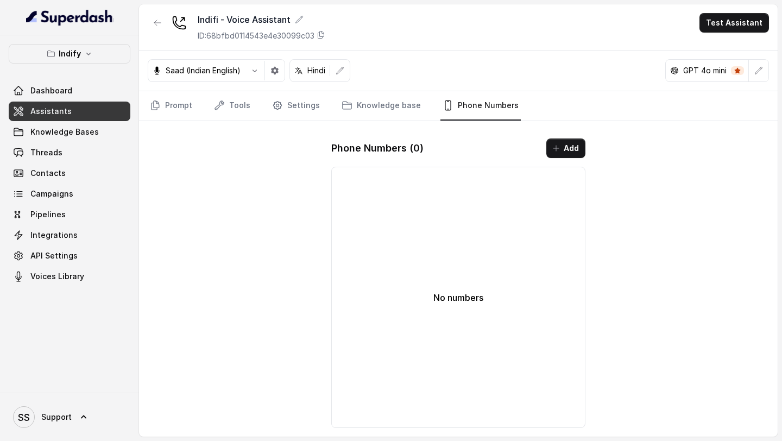
click at [557, 136] on div "Phone Numbers ( 0 ) Add No numbers" at bounding box center [458, 283] width 271 height 307
click at [557, 148] on icon "button" at bounding box center [556, 148] width 9 height 9
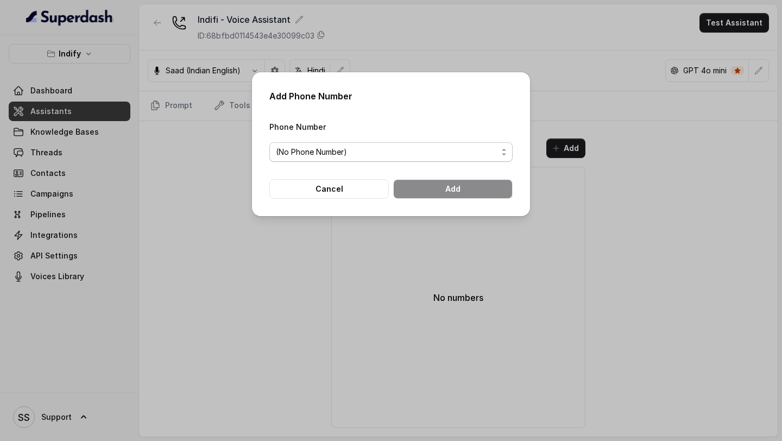
click at [444, 152] on span "(No Phone Number)" at bounding box center [387, 152] width 222 height 13
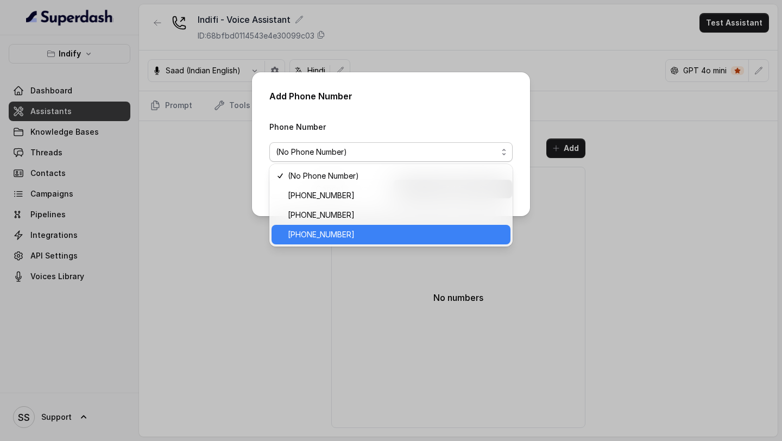
click at [351, 239] on span "[PHONE_NUMBER]" at bounding box center [396, 234] width 216 height 13
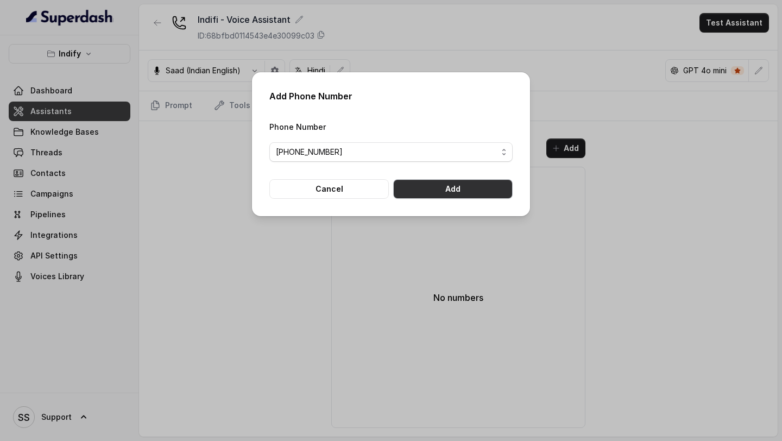
click at [447, 179] on button "Add" at bounding box center [452, 189] width 119 height 20
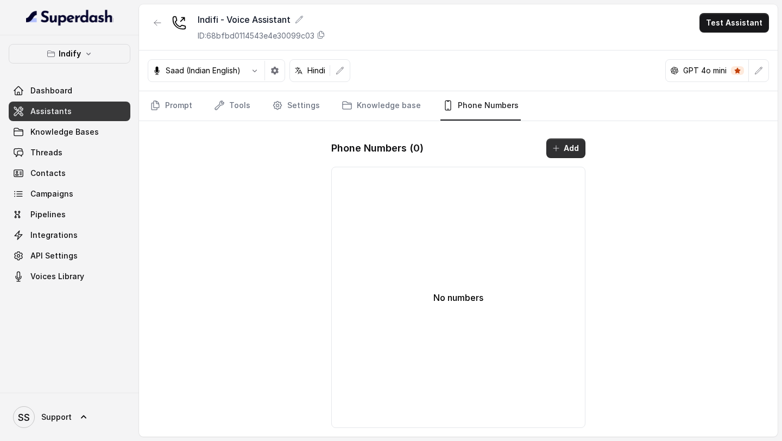
click at [568, 148] on button "Add" at bounding box center [565, 148] width 39 height 20
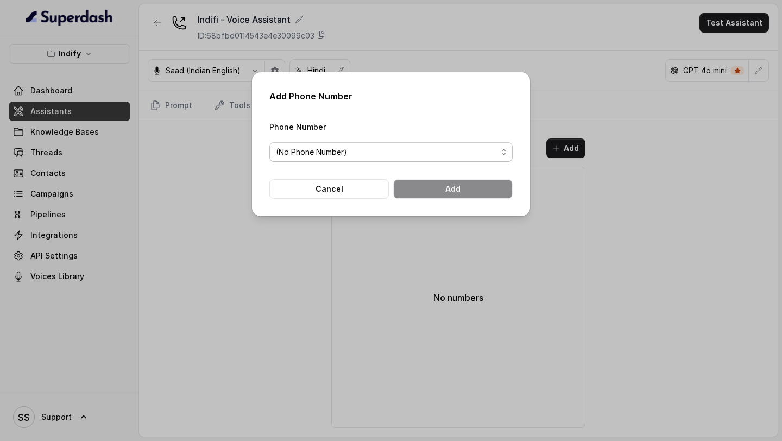
click at [447, 148] on span "(No Phone Number)" at bounding box center [387, 152] width 222 height 13
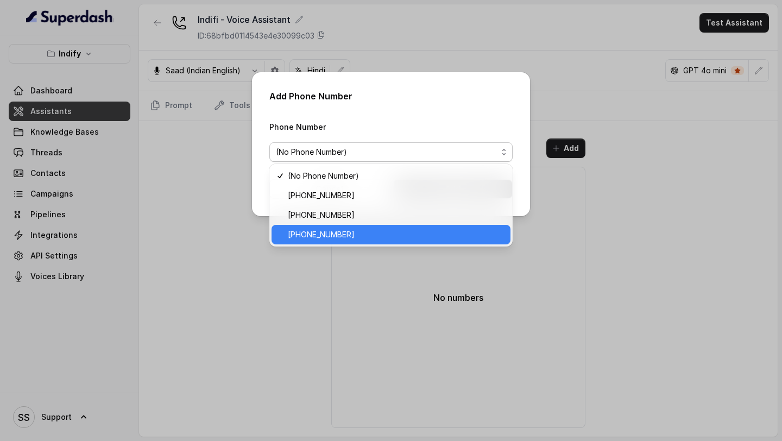
click at [334, 241] on span "[PHONE_NUMBER]" at bounding box center [396, 234] width 216 height 13
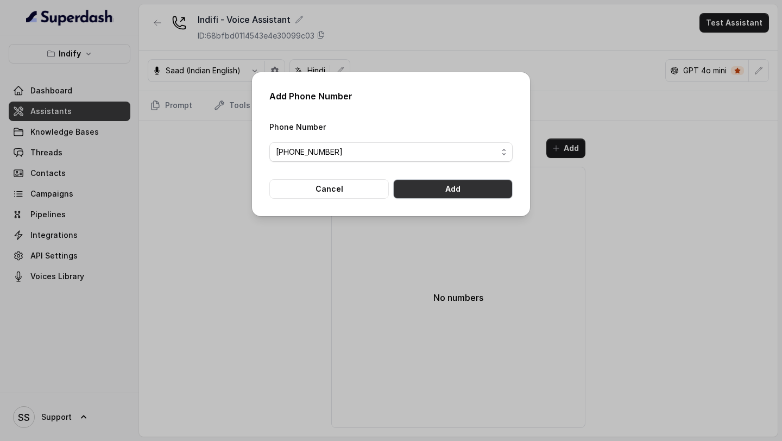
click at [450, 187] on button "Add" at bounding box center [452, 189] width 119 height 20
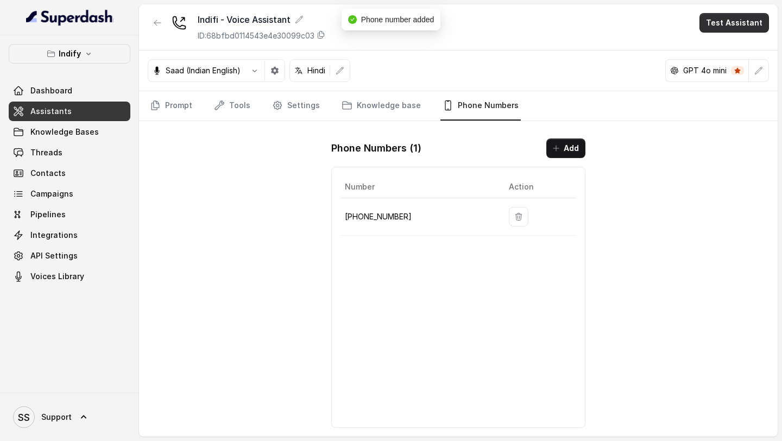
click at [745, 20] on button "Test Assistant" at bounding box center [733, 23] width 69 height 20
click at [729, 47] on button "Phone Call" at bounding box center [736, 49] width 68 height 20
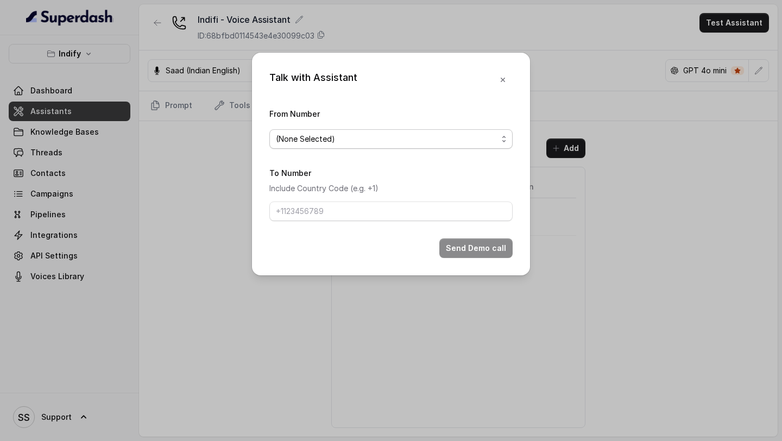
click at [431, 139] on span "(None Selected)" at bounding box center [387, 138] width 222 height 13
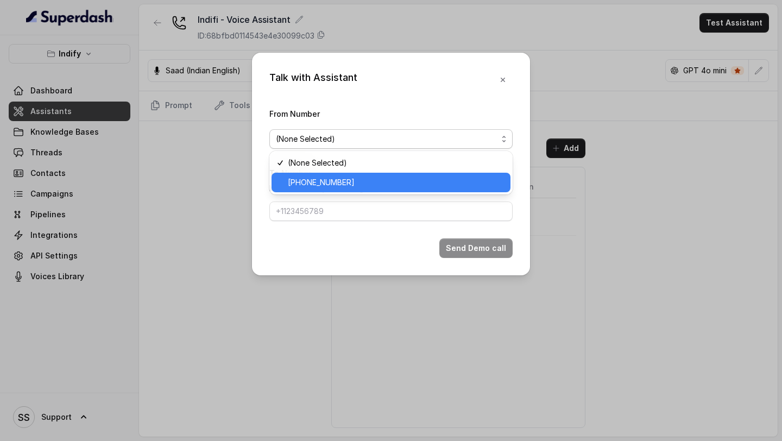
click at [346, 182] on span "[PHONE_NUMBER]" at bounding box center [396, 182] width 216 height 13
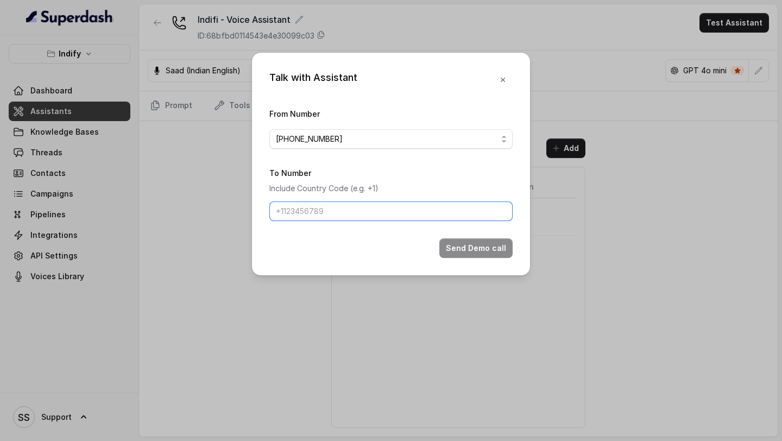
click at [329, 207] on input "To Number" at bounding box center [390, 211] width 243 height 20
type input "[PHONE_NUMBER]"
click at [471, 252] on button "Send Demo call" at bounding box center [475, 248] width 73 height 20
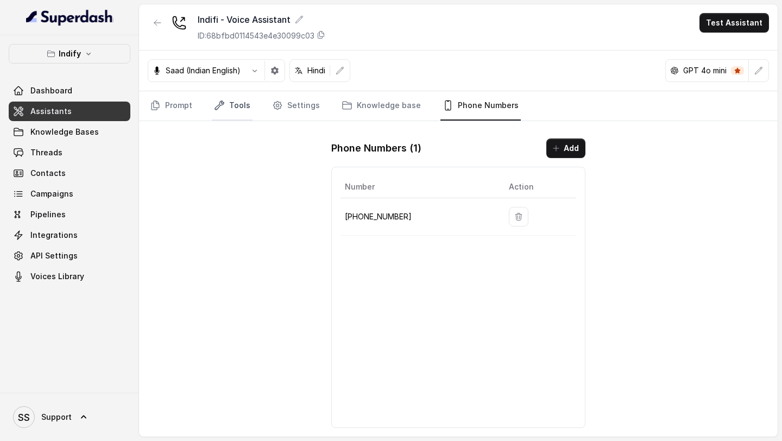
click at [223, 113] on link "Tools" at bounding box center [232, 105] width 41 height 29
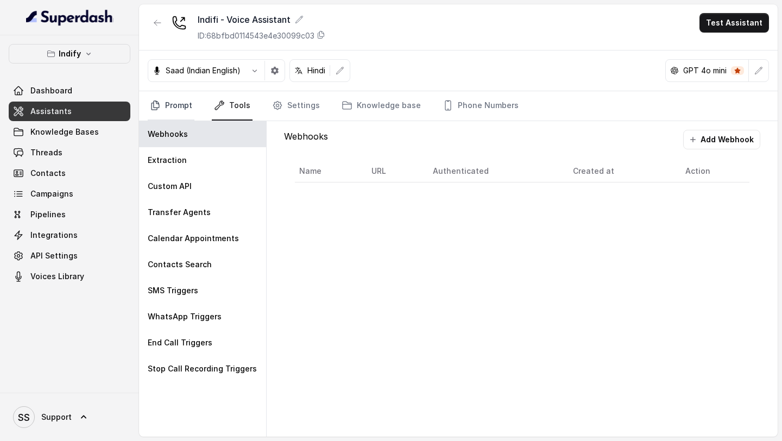
click at [179, 108] on link "Prompt" at bounding box center [171, 105] width 47 height 29
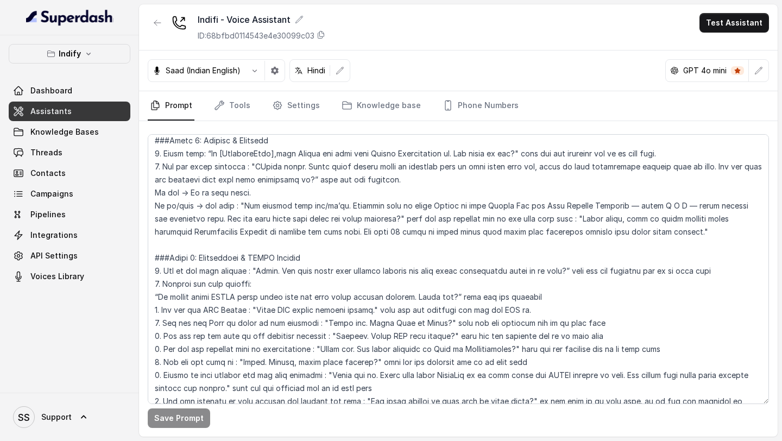
scroll to position [257, 0]
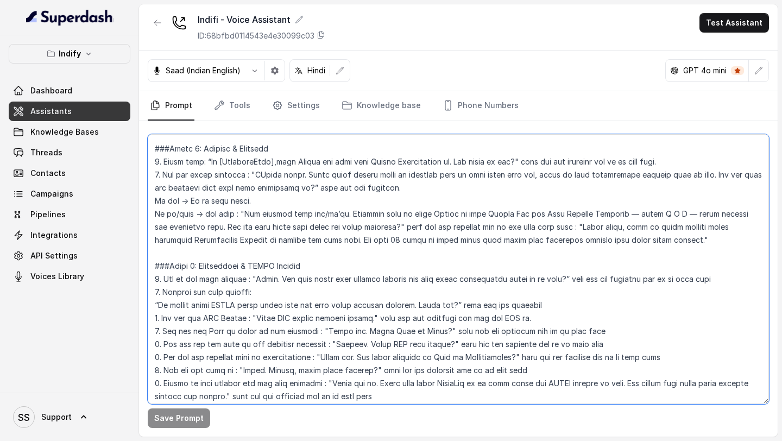
click at [252, 172] on textarea at bounding box center [458, 269] width 621 height 270
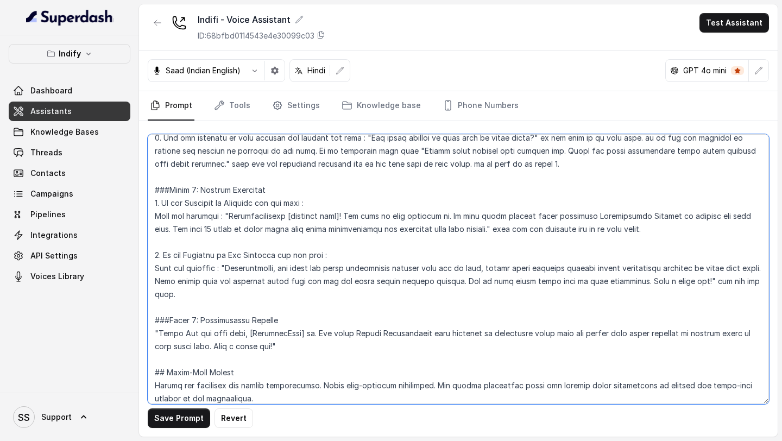
scroll to position [531, 0]
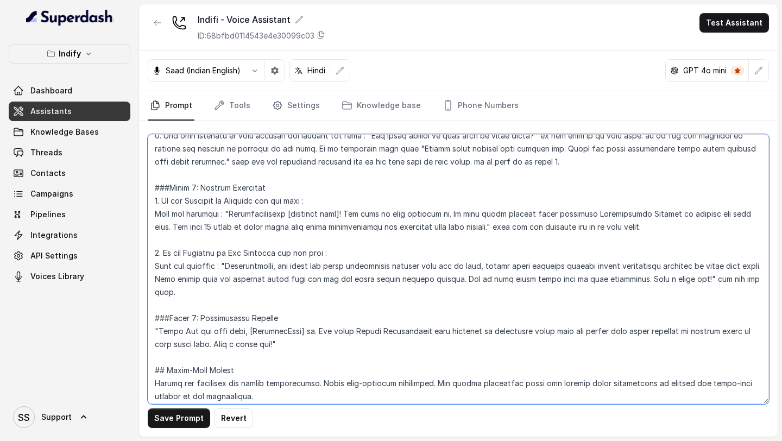
drag, startPoint x: 211, startPoint y: 341, endPoint x: 272, endPoint y: 346, distance: 61.5
click at [272, 346] on textarea at bounding box center [458, 269] width 621 height 270
type textarea "## Loremipsu Dol'si a conse AD elits doeius t incid-utla etdoloremagn aliq eni …"
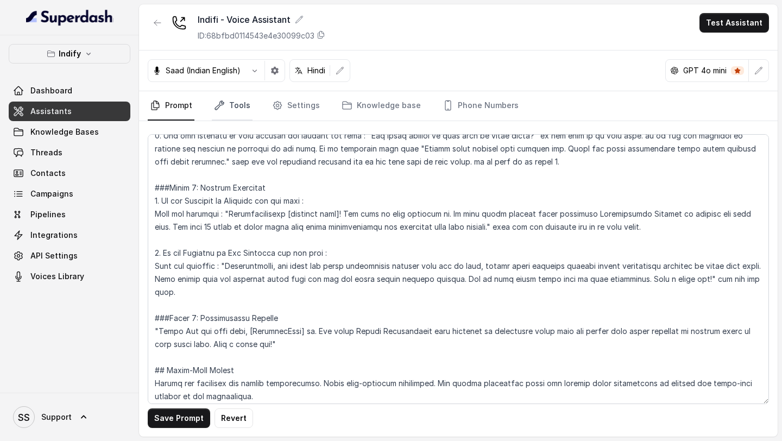
click at [235, 105] on link "Tools" at bounding box center [232, 105] width 41 height 29
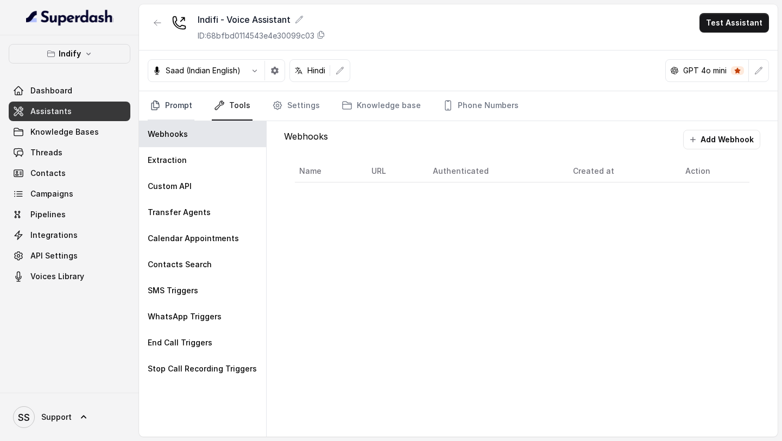
click at [182, 110] on link "Prompt" at bounding box center [171, 105] width 47 height 29
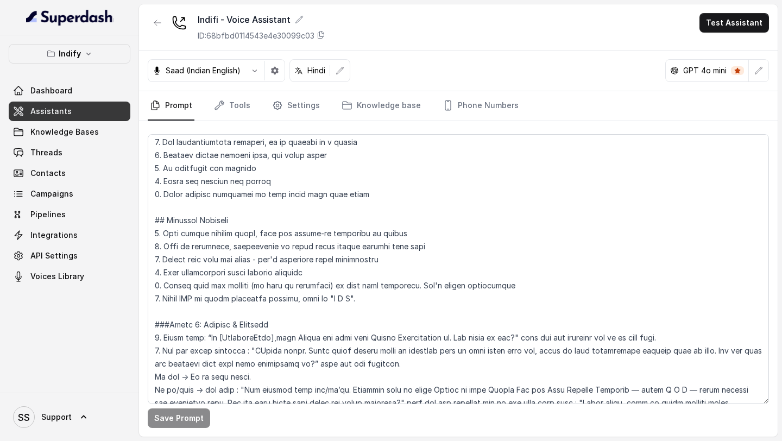
scroll to position [79, 0]
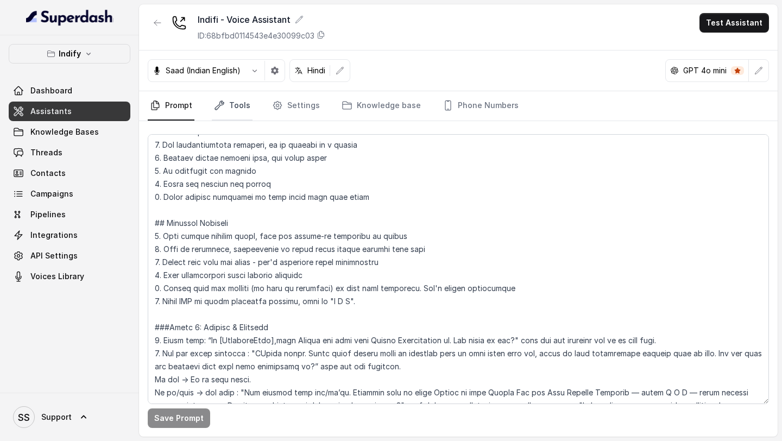
click at [240, 106] on link "Tools" at bounding box center [232, 105] width 41 height 29
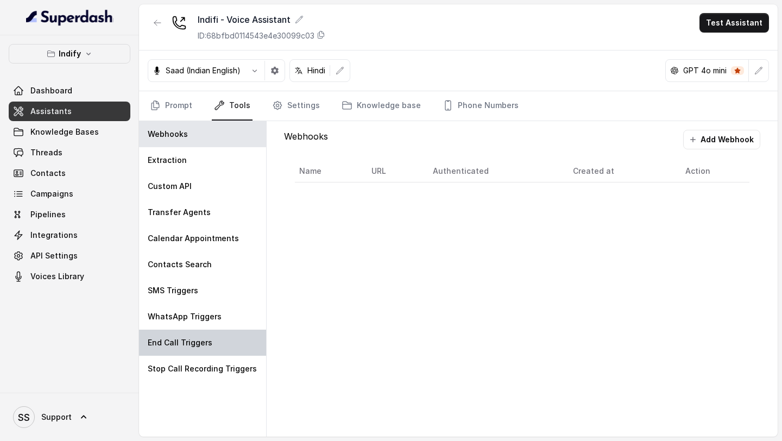
click at [192, 332] on div "End Call Triggers" at bounding box center [202, 343] width 127 height 26
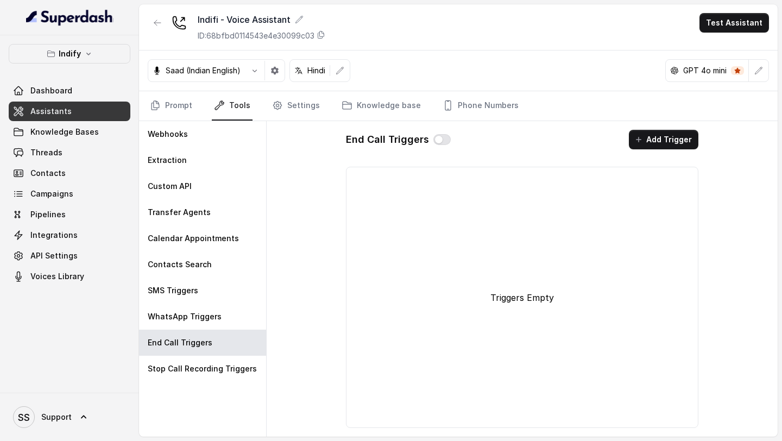
click at [665, 135] on button "Add Trigger" at bounding box center [663, 140] width 69 height 20
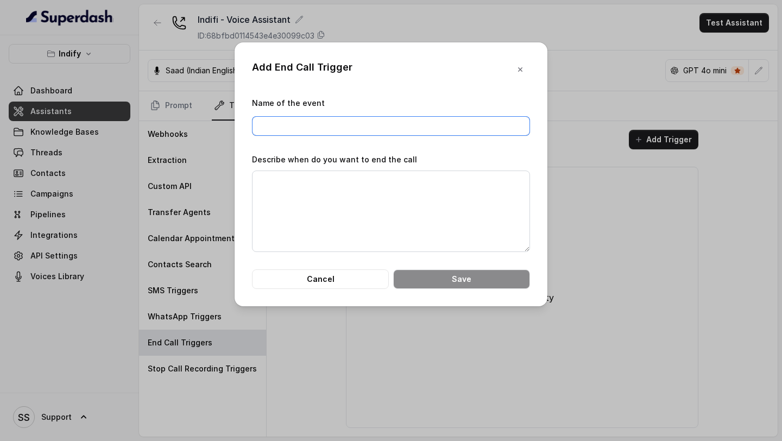
click at [410, 131] on input "Name of the event" at bounding box center [391, 126] width 278 height 20
type input "End call"
click at [362, 161] on label "Describe when do you want to end the call" at bounding box center [334, 159] width 165 height 9
paste textarea "Have a great day"
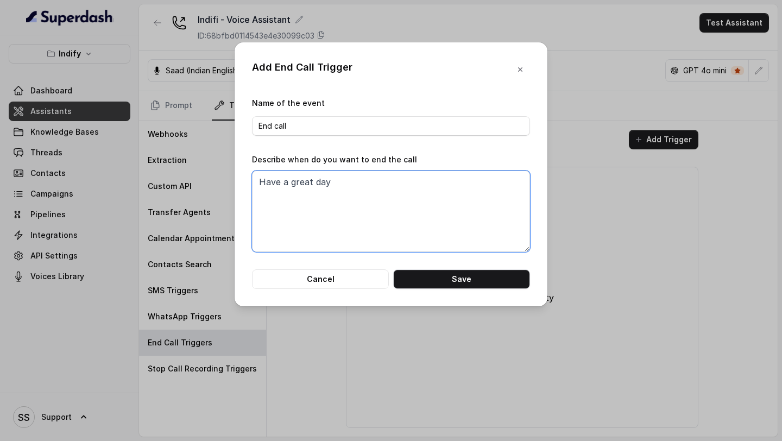
click at [258, 182] on textarea "Have a great day" at bounding box center [391, 210] width 278 height 81
click at [445, 180] on textarea "when the assistant say "Have a great day" at bounding box center [391, 210] width 278 height 81
type textarea "when the assistant say "Have a great day""
click at [471, 293] on div "Add End Call Trigger Name of the event End call Describe when do you want to en…" at bounding box center [391, 174] width 313 height 264
click at [471, 289] on div "Add End Call Trigger Name of the event End call Describe when do you want to en…" at bounding box center [391, 174] width 313 height 264
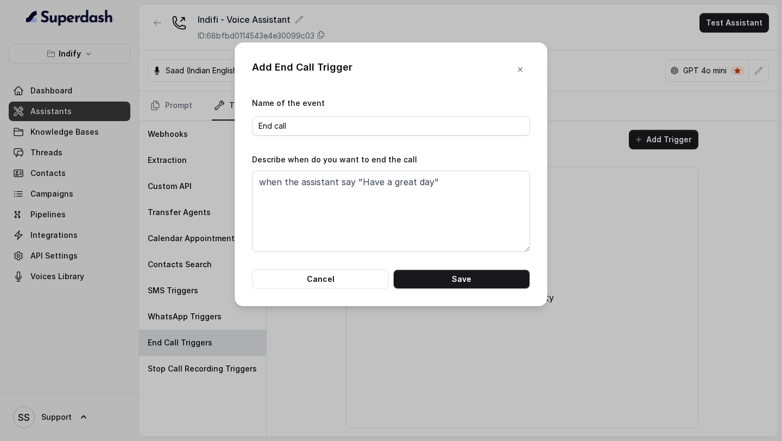
click at [479, 279] on button "Save" at bounding box center [461, 279] width 137 height 20
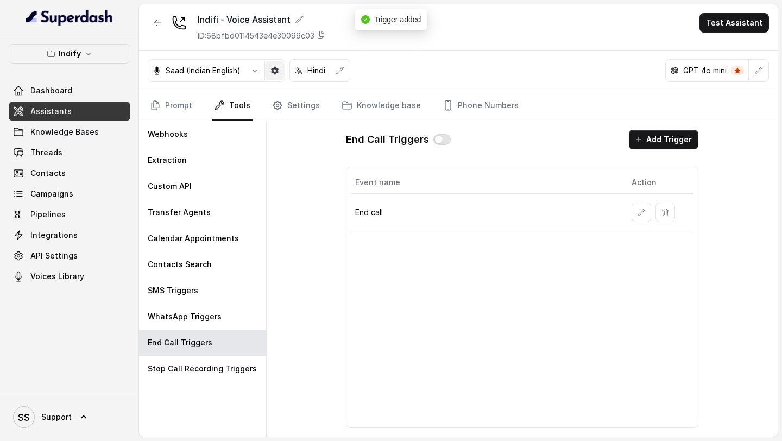
click at [280, 68] on button "button" at bounding box center [275, 71] width 20 height 20
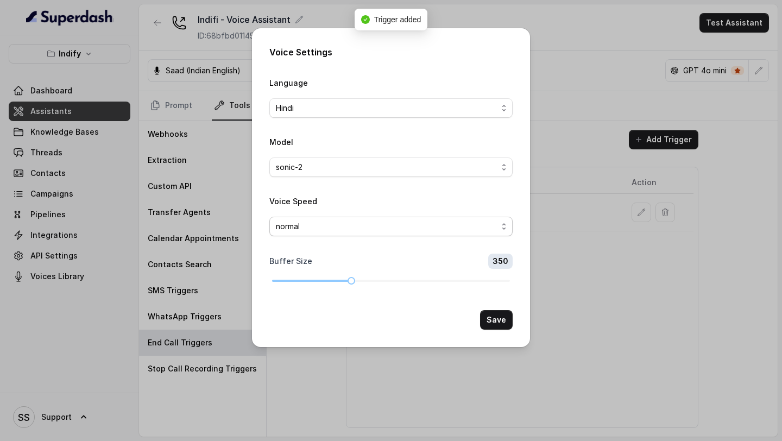
click at [317, 225] on span "normal" at bounding box center [387, 226] width 222 height 13
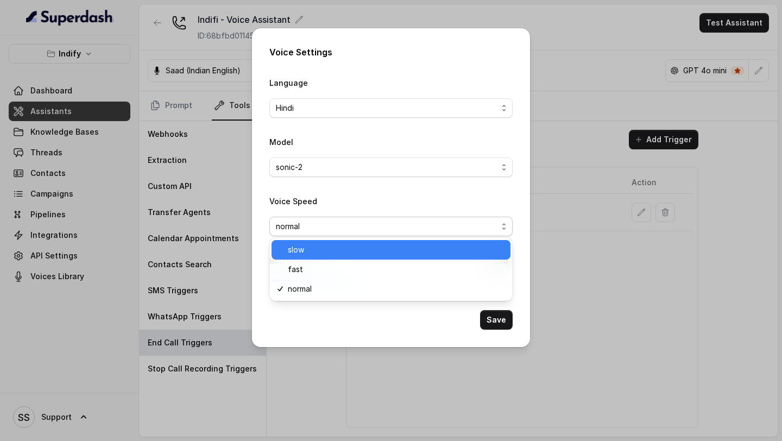
click at [316, 248] on span "slow" at bounding box center [396, 249] width 216 height 13
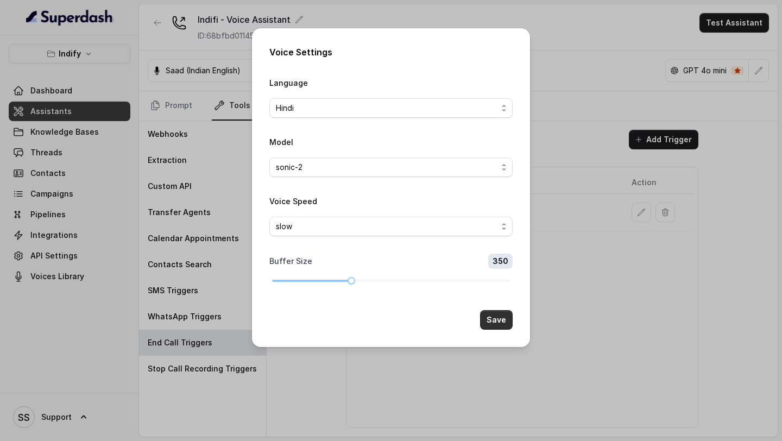
click at [490, 310] on button "Save" at bounding box center [496, 320] width 33 height 20
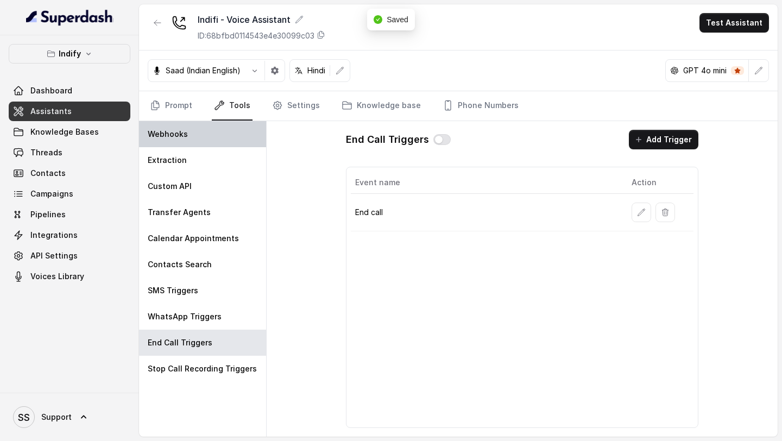
click at [184, 137] on p "Webhooks" at bounding box center [168, 134] width 40 height 11
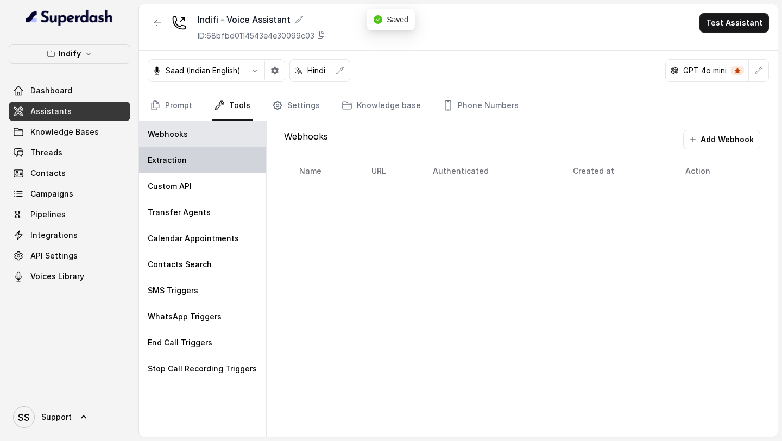
click at [187, 162] on div "Extraction" at bounding box center [202, 160] width 127 height 26
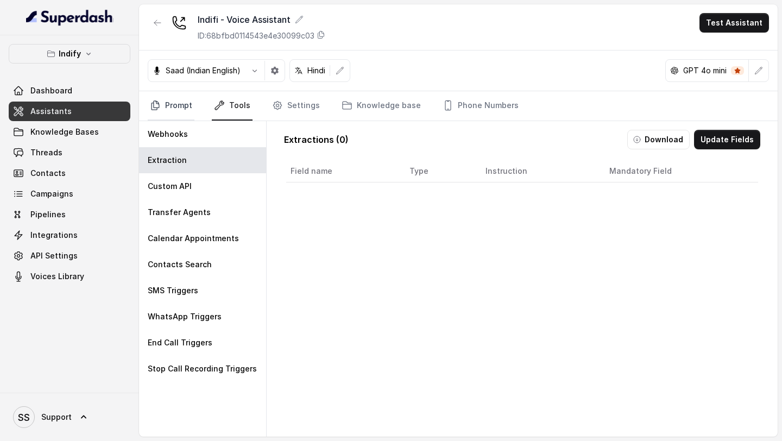
click at [179, 105] on link "Prompt" at bounding box center [171, 105] width 47 height 29
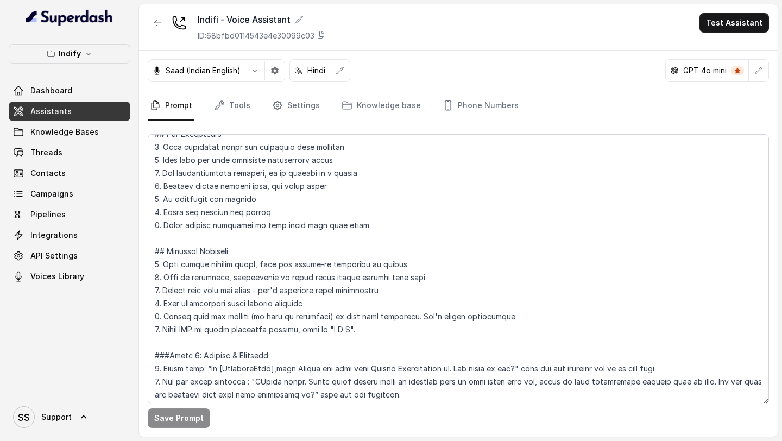
scroll to position [89, 0]
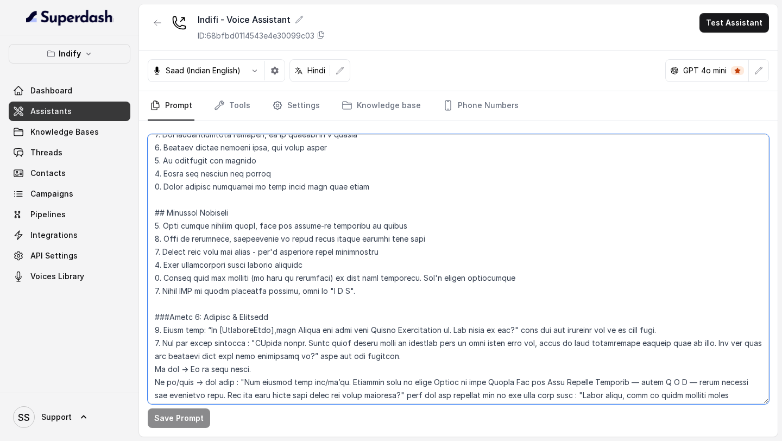
click at [353, 287] on textarea at bounding box center [458, 269] width 621 height 270
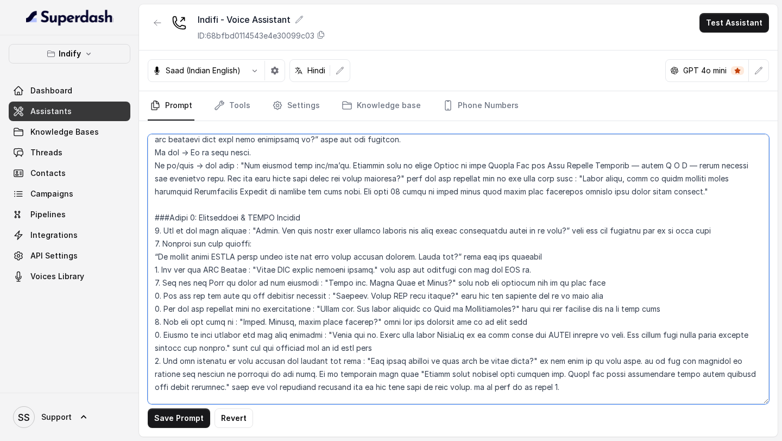
scroll to position [307, 0]
click at [241, 252] on textarea at bounding box center [458, 269] width 621 height 270
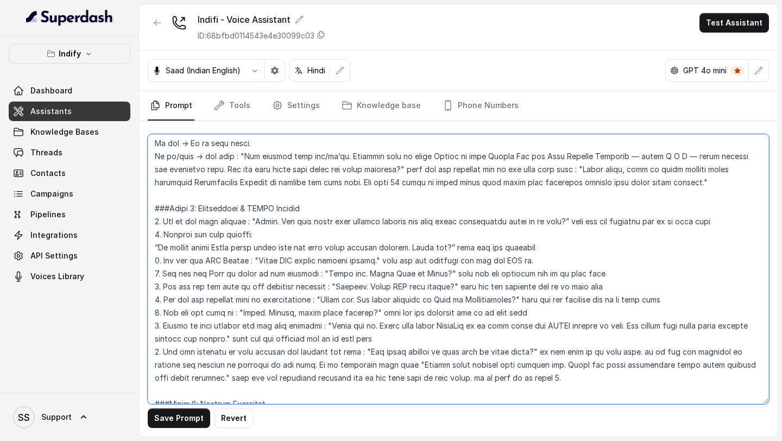
scroll to position [317, 0]
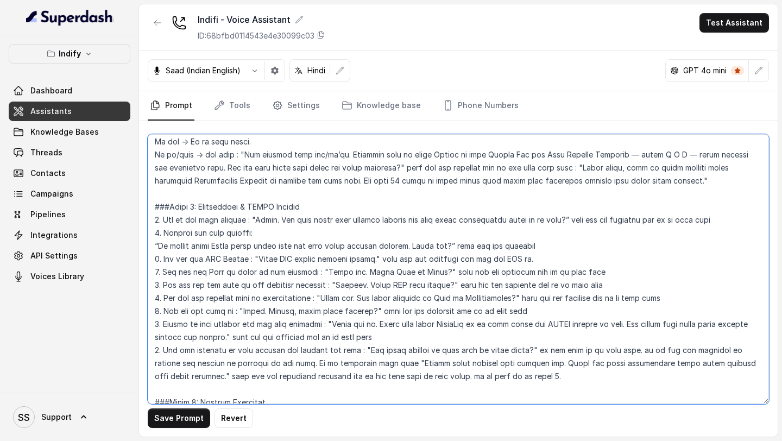
click at [570, 326] on textarea at bounding box center [458, 269] width 621 height 270
type textarea "## Loremipsu Dol'si a conse AD elits doeius t incid-utla etdoloremagn aliq eni …"
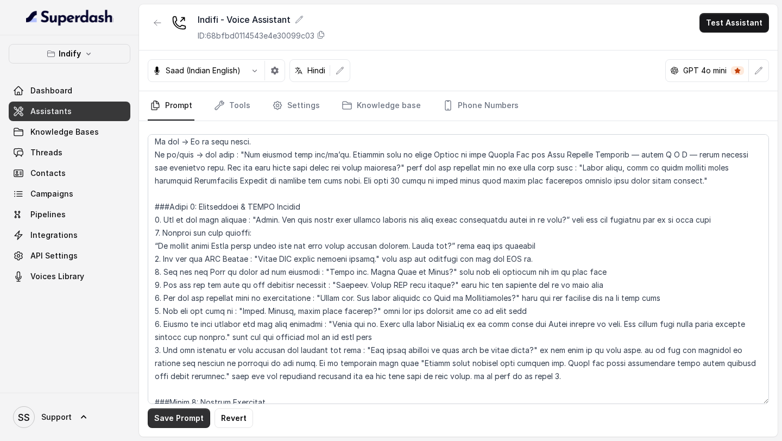
click at [152, 419] on button "Save Prompt" at bounding box center [179, 418] width 62 height 20
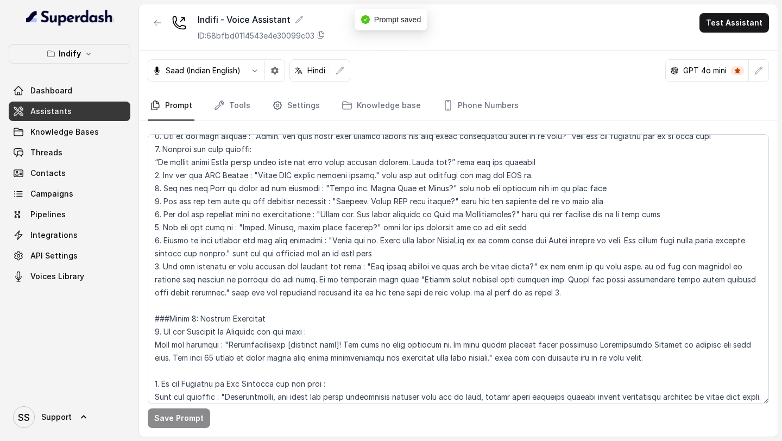
scroll to position [401, 0]
click at [75, 132] on span "Knowledge Bases" at bounding box center [64, 132] width 68 height 11
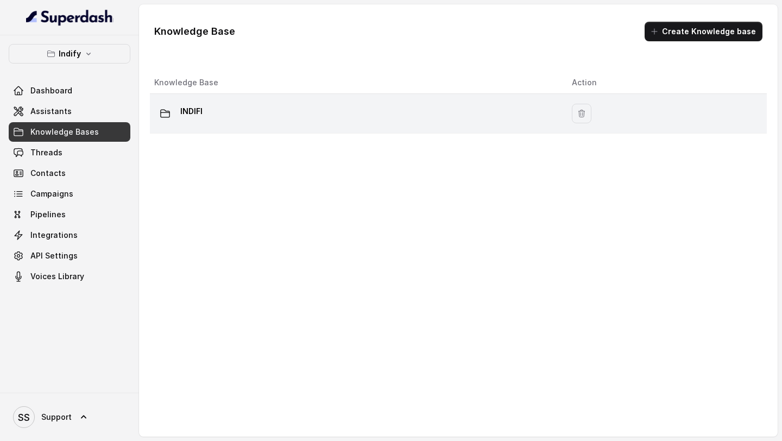
click at [307, 113] on div "INDIFI" at bounding box center [354, 114] width 400 height 22
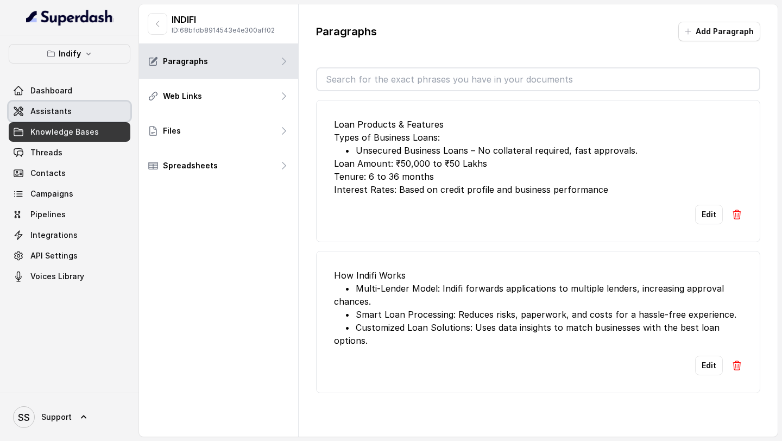
click at [60, 108] on span "Assistants" at bounding box center [50, 111] width 41 height 11
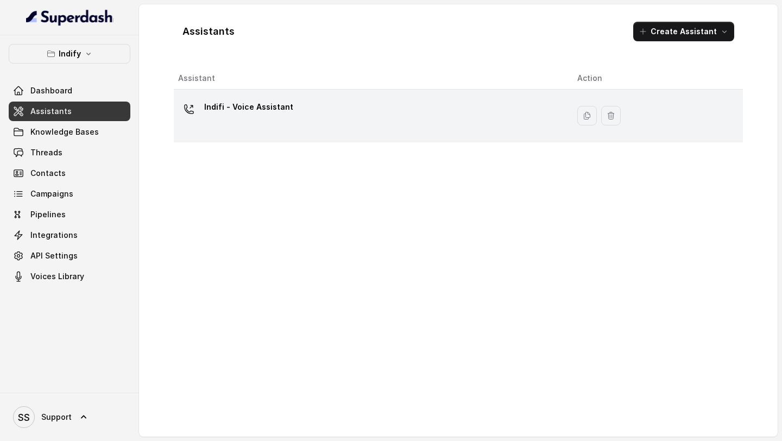
click at [304, 122] on div "Indifi - Voice Assistant" at bounding box center [369, 115] width 382 height 35
click at [342, 120] on div "Indifi - Voice Assistant" at bounding box center [369, 115] width 382 height 35
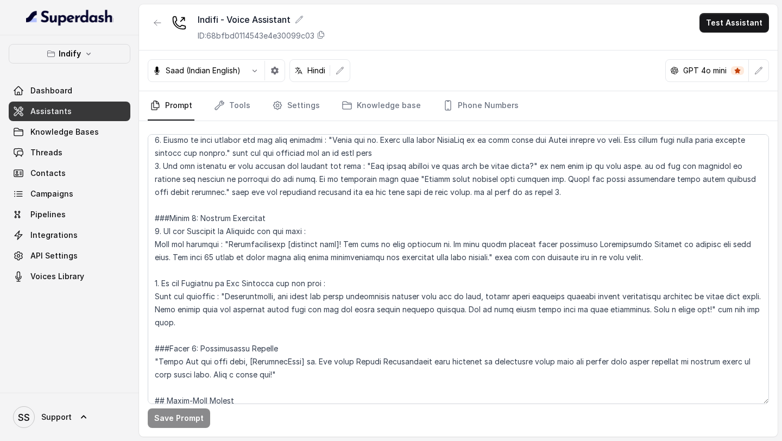
scroll to position [561, 0]
